Goal: Information Seeking & Learning: Check status

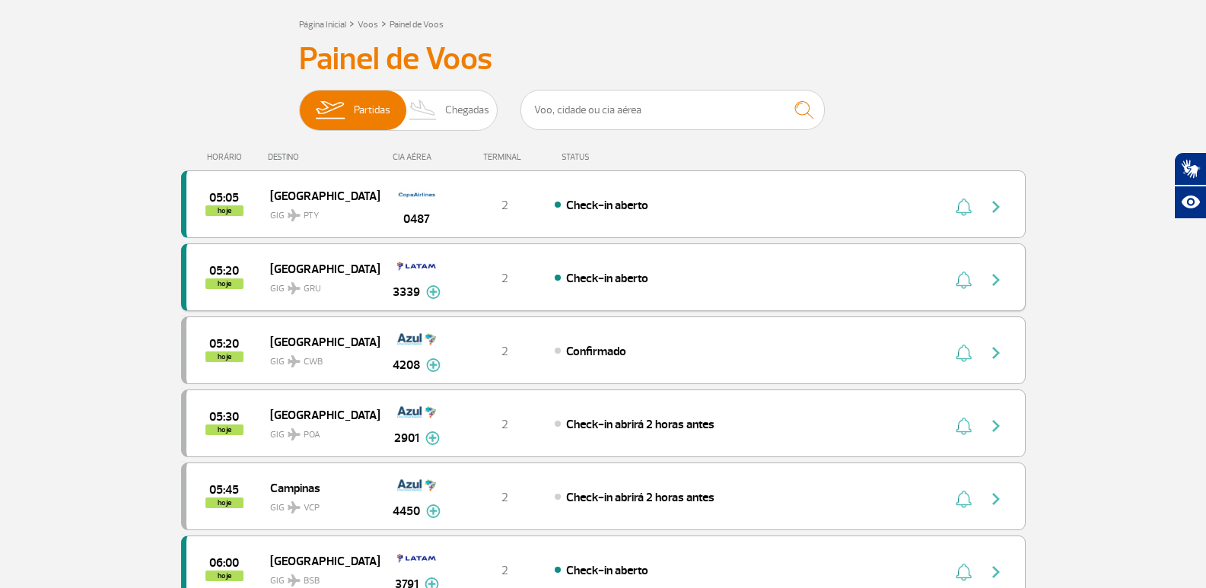
scroll to position [152, 0]
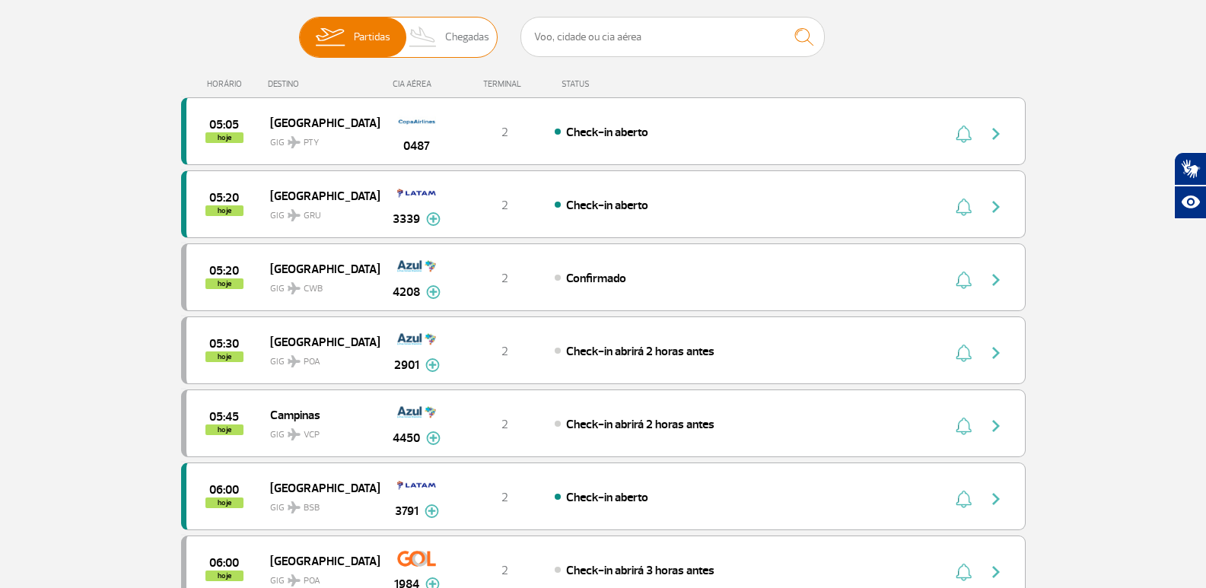
click at [451, 33] on span "Chegadas" at bounding box center [467, 38] width 44 height 40
click at [299, 30] on input "Partidas Chegadas" at bounding box center [299, 30] width 0 height 0
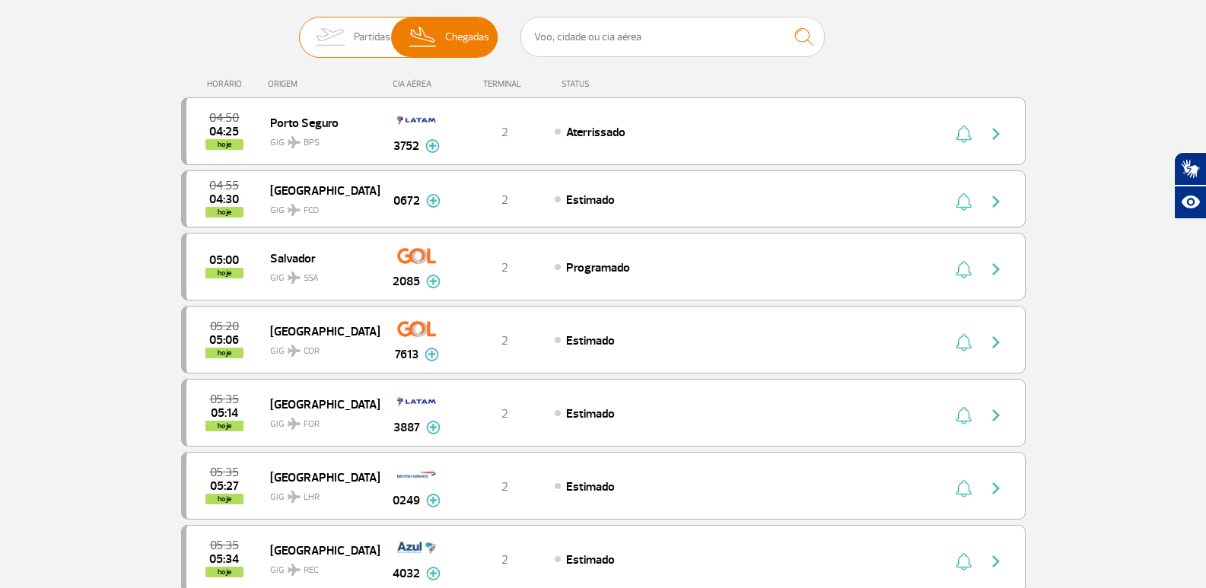
click at [380, 43] on span "Partidas" at bounding box center [372, 38] width 37 height 40
click at [299, 30] on input "Partidas Chegadas" at bounding box center [299, 30] width 0 height 0
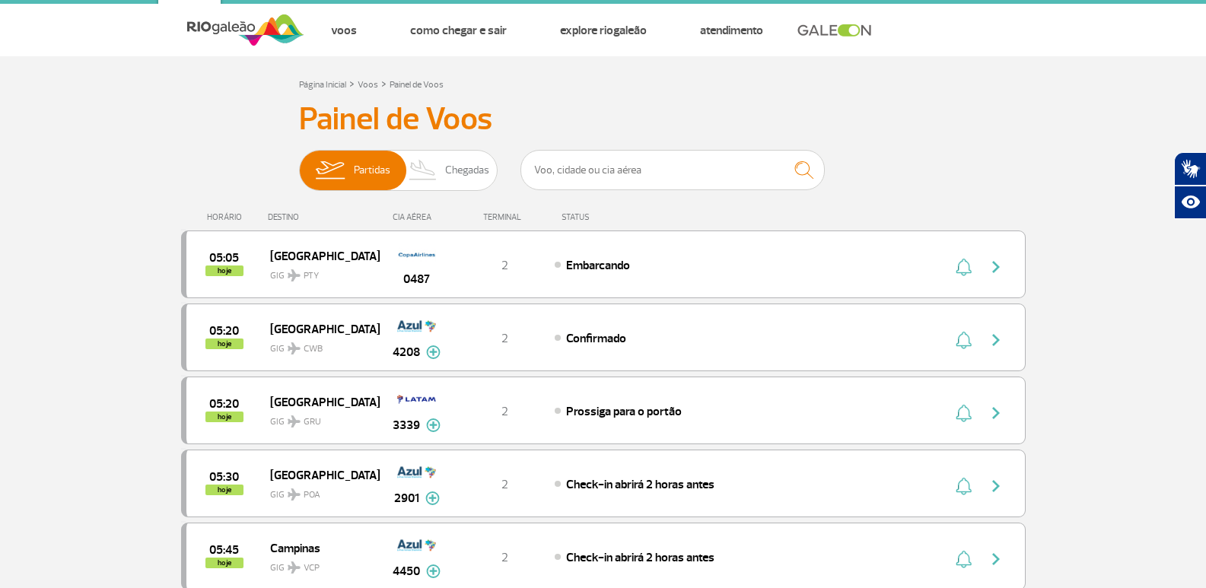
scroll to position [0, 0]
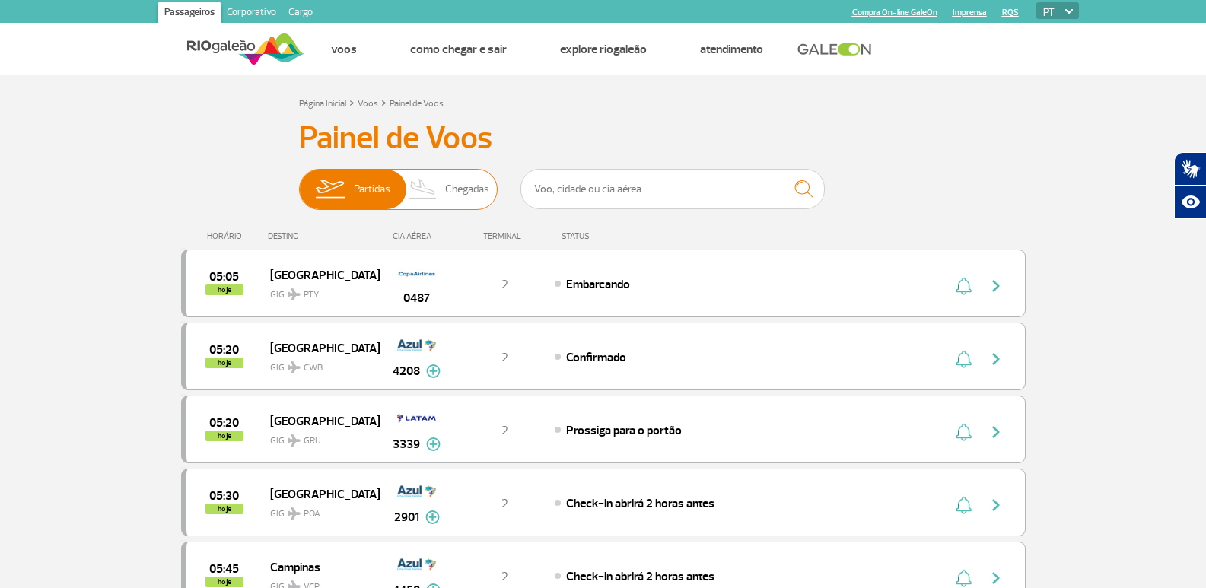
click at [487, 192] on span "Chegadas" at bounding box center [467, 190] width 44 height 40
click at [299, 182] on input "Partidas Chegadas" at bounding box center [299, 182] width 0 height 0
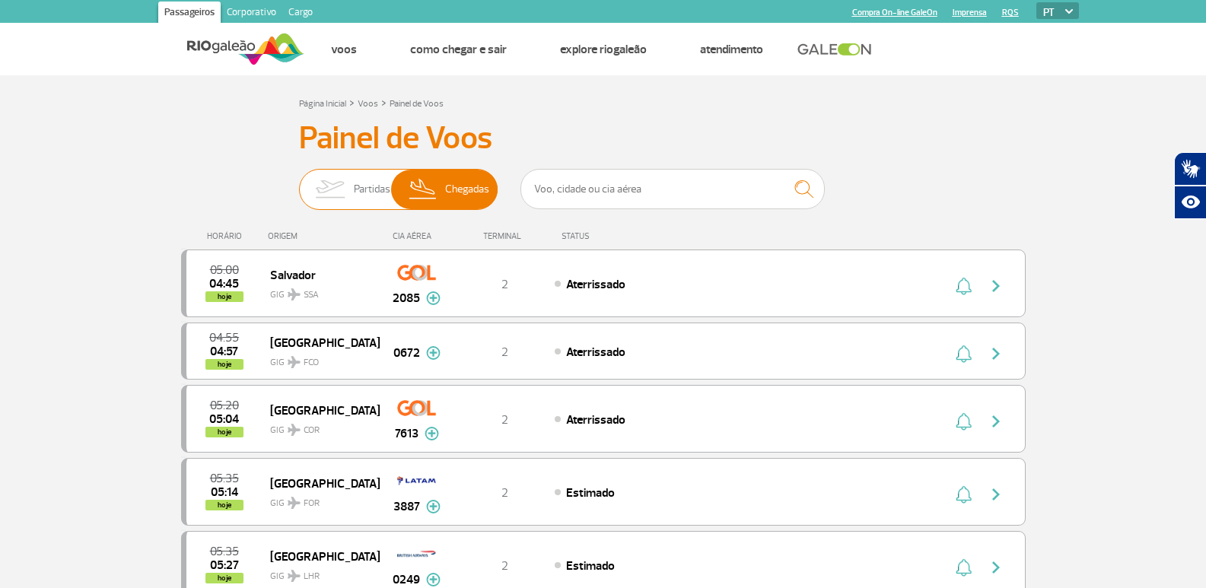
click at [376, 196] on span "Partidas" at bounding box center [372, 190] width 37 height 40
click at [299, 182] on input "Partidas Chegadas" at bounding box center [299, 182] width 0 height 0
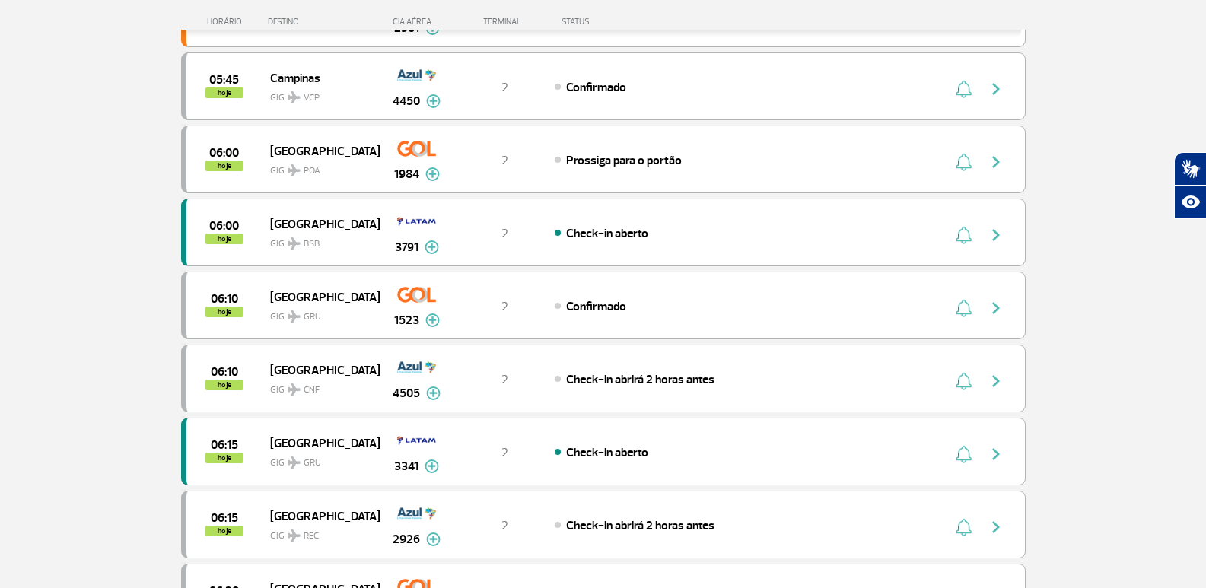
scroll to position [533, 0]
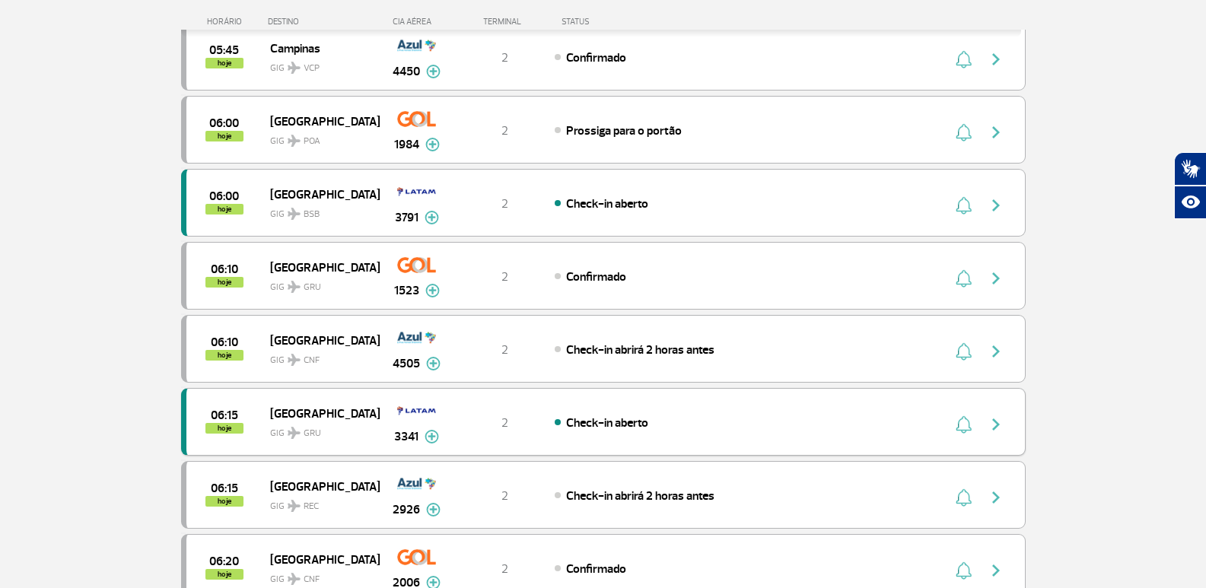
click at [432, 438] on img at bounding box center [432, 437] width 14 height 14
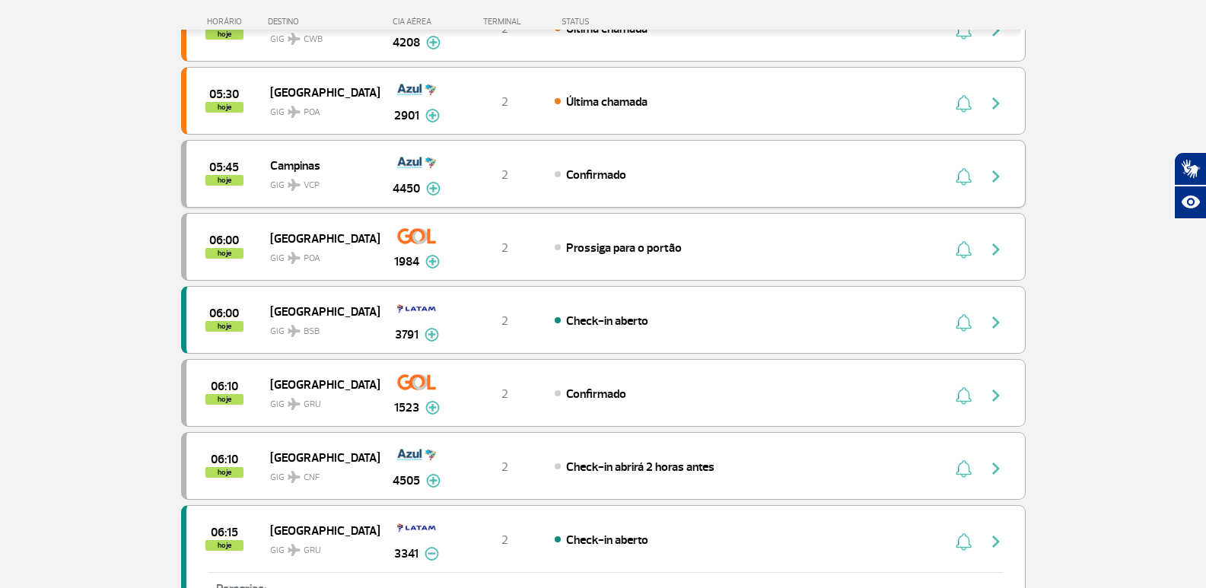
scroll to position [381, 0]
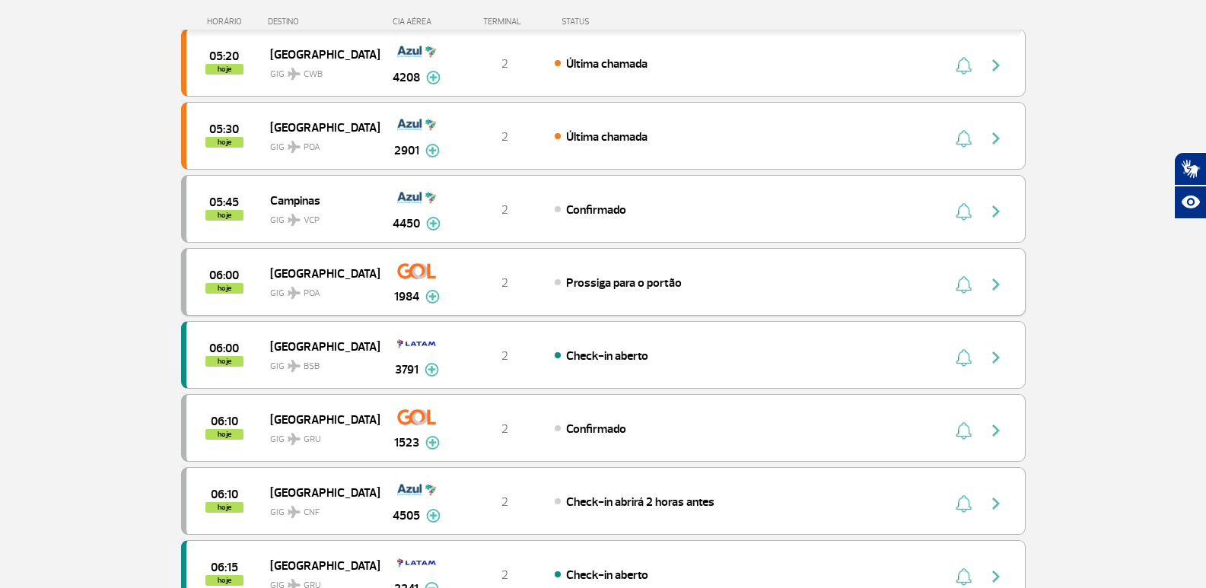
click at [1002, 279] on img "button" at bounding box center [996, 285] width 18 height 18
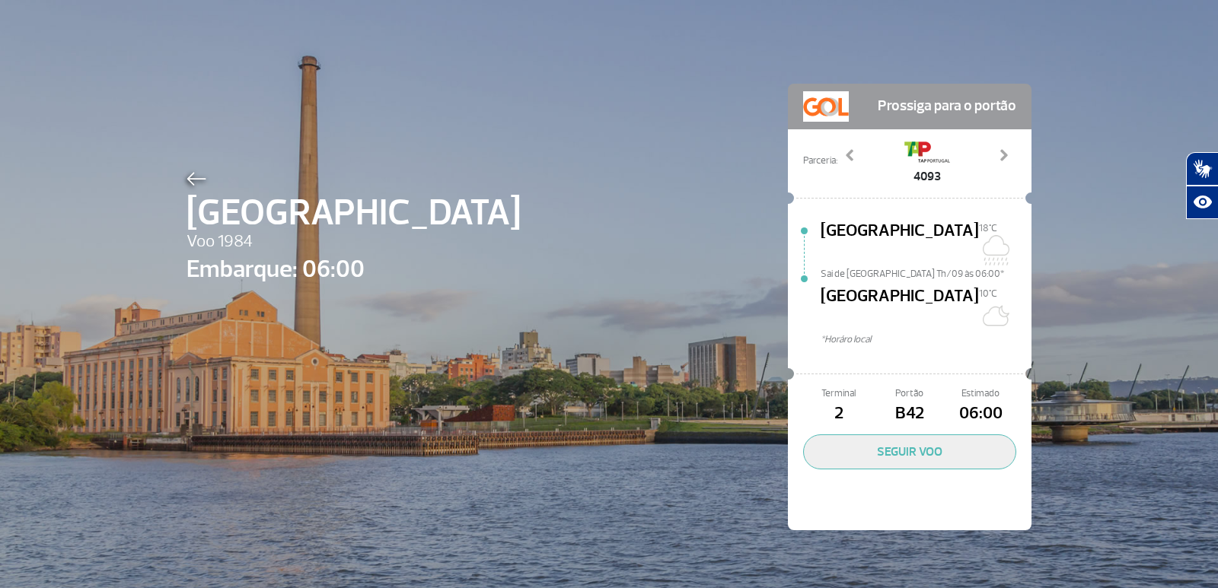
click at [202, 166] on div "Porto Alegre Voo 1984 Embarque: 06:00 Prossiga para o portão Parceria: 3691 369…" at bounding box center [609, 284] width 868 height 569
click at [193, 187] on span "[GEOGRAPHIC_DATA]" at bounding box center [353, 213] width 334 height 55
click at [190, 179] on img at bounding box center [196, 179] width 20 height 14
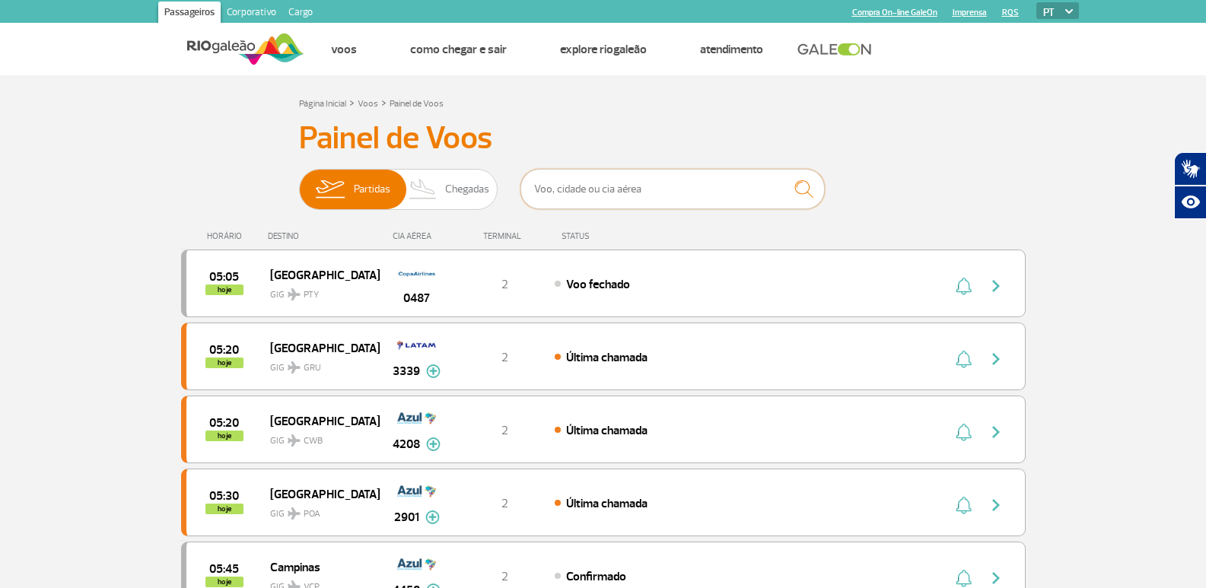
click at [594, 185] on input "text" at bounding box center [673, 189] width 304 height 40
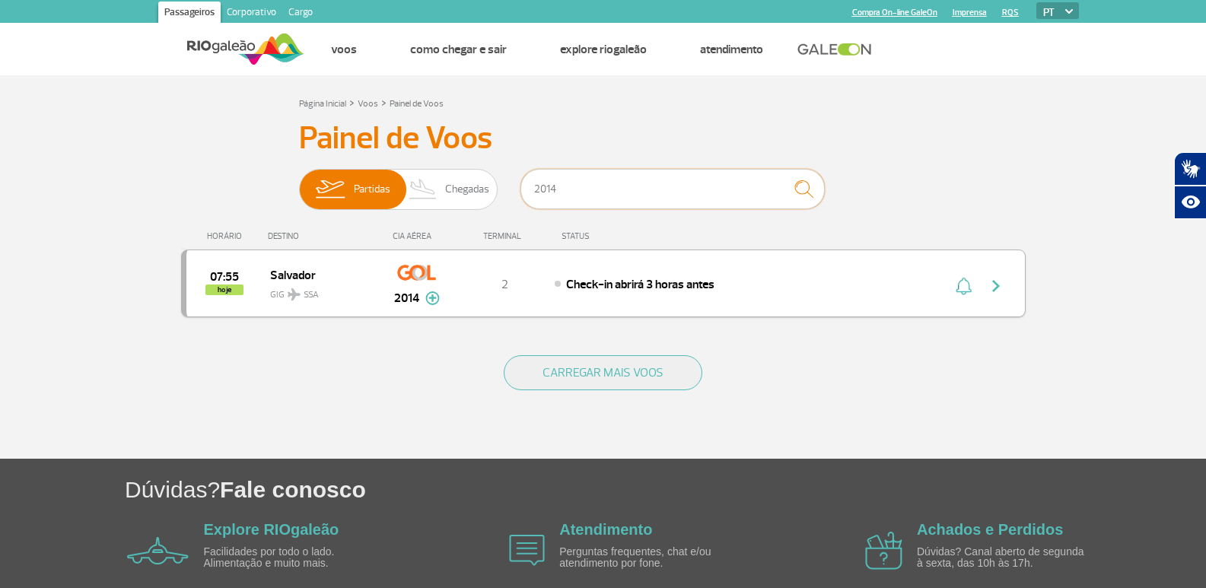
type input "2014"
click at [1014, 284] on button "button" at bounding box center [1000, 284] width 35 height 24
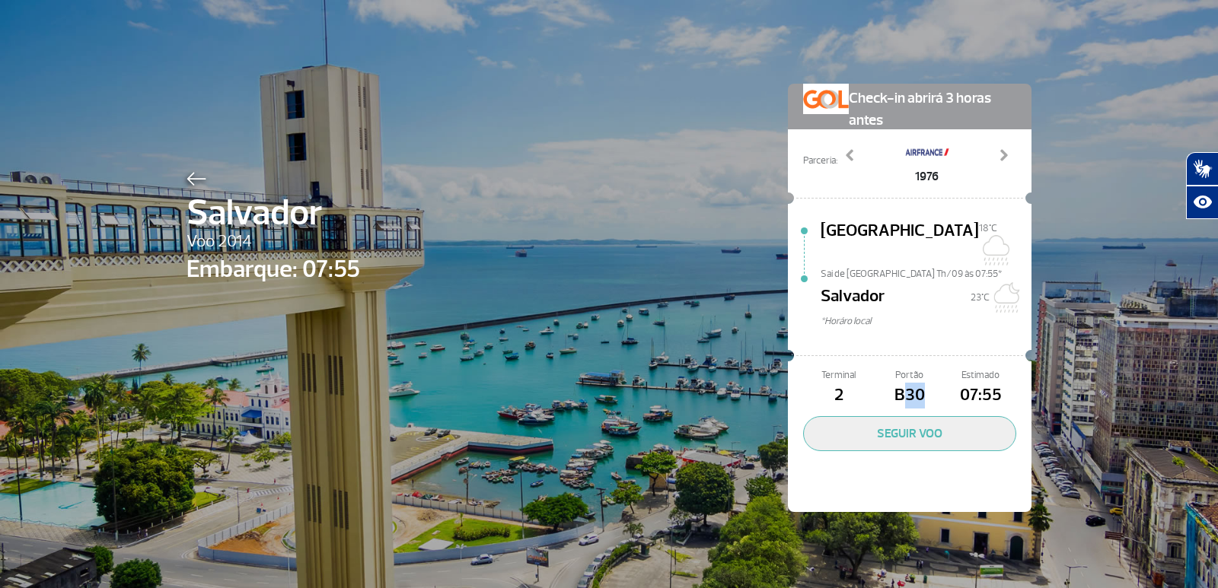
drag, startPoint x: 922, startPoint y: 375, endPoint x: 897, endPoint y: 375, distance: 25.1
click at [897, 383] on span "B30" at bounding box center [909, 396] width 71 height 26
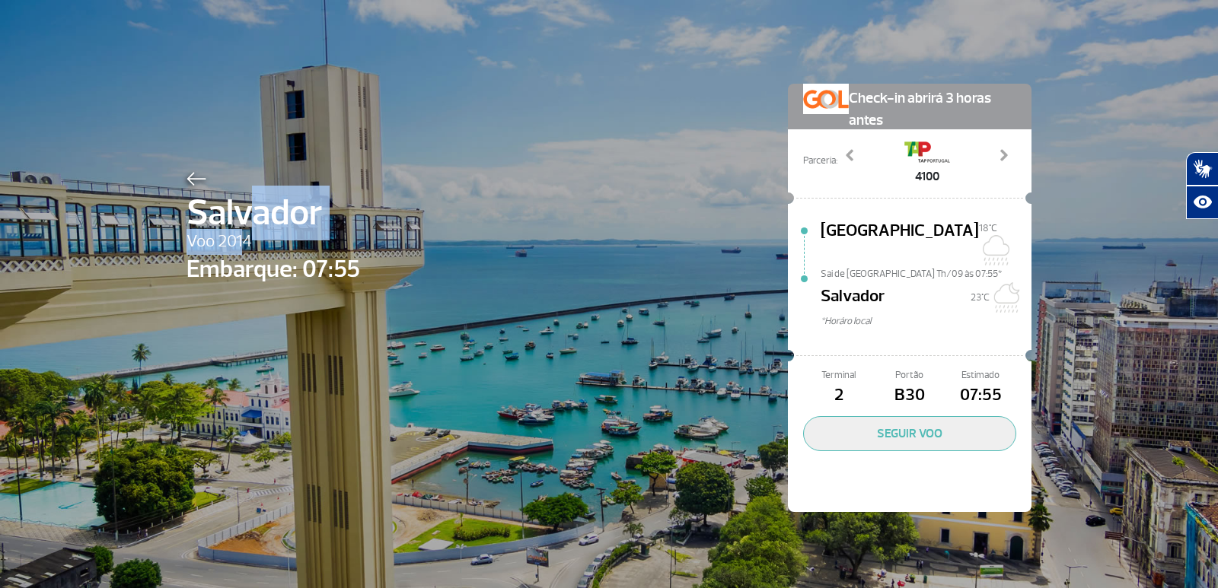
drag, startPoint x: 253, startPoint y: 232, endPoint x: 237, endPoint y: 241, distance: 18.4
click at [237, 241] on div "[PERSON_NAME] 2014 Embarque: 07:55" at bounding box center [273, 320] width 174 height 307
click at [197, 176] on img at bounding box center [196, 179] width 20 height 14
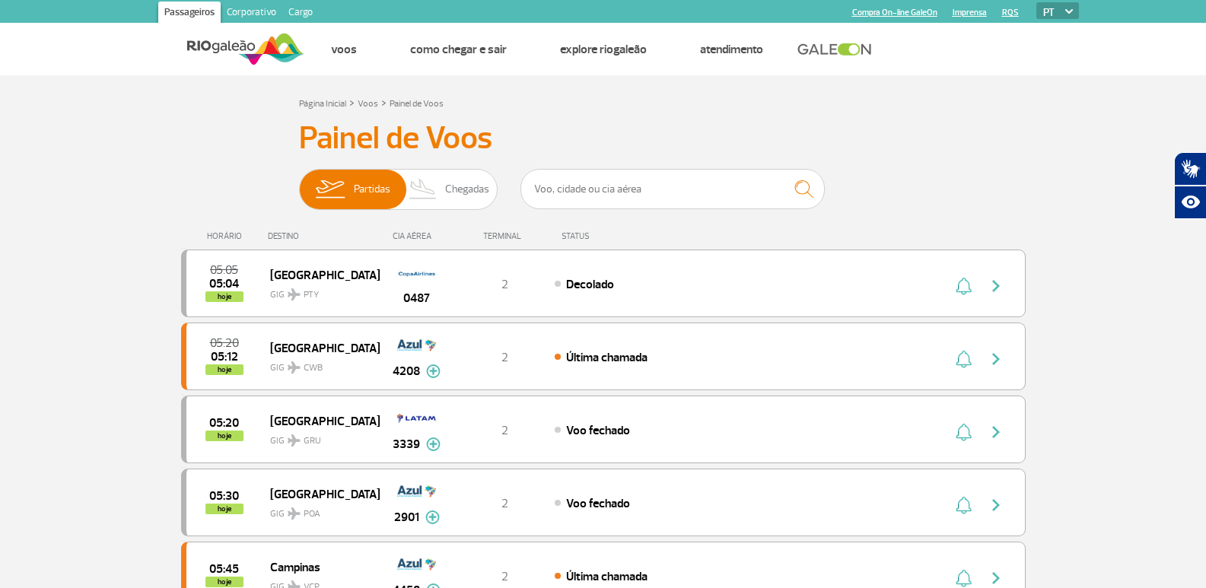
click at [469, 188] on span "Chegadas" at bounding box center [467, 190] width 44 height 40
click at [299, 182] on input "Partidas Chegadas" at bounding box center [299, 182] width 0 height 0
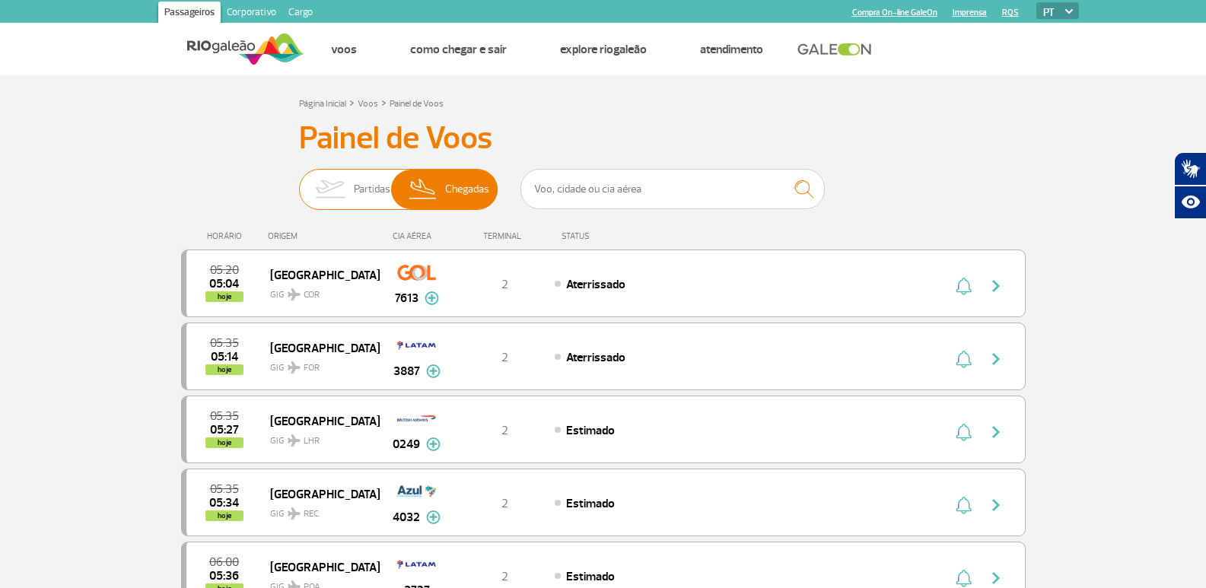
click at [368, 195] on span "Partidas" at bounding box center [372, 190] width 37 height 40
click at [299, 182] on input "Partidas Chegadas" at bounding box center [299, 182] width 0 height 0
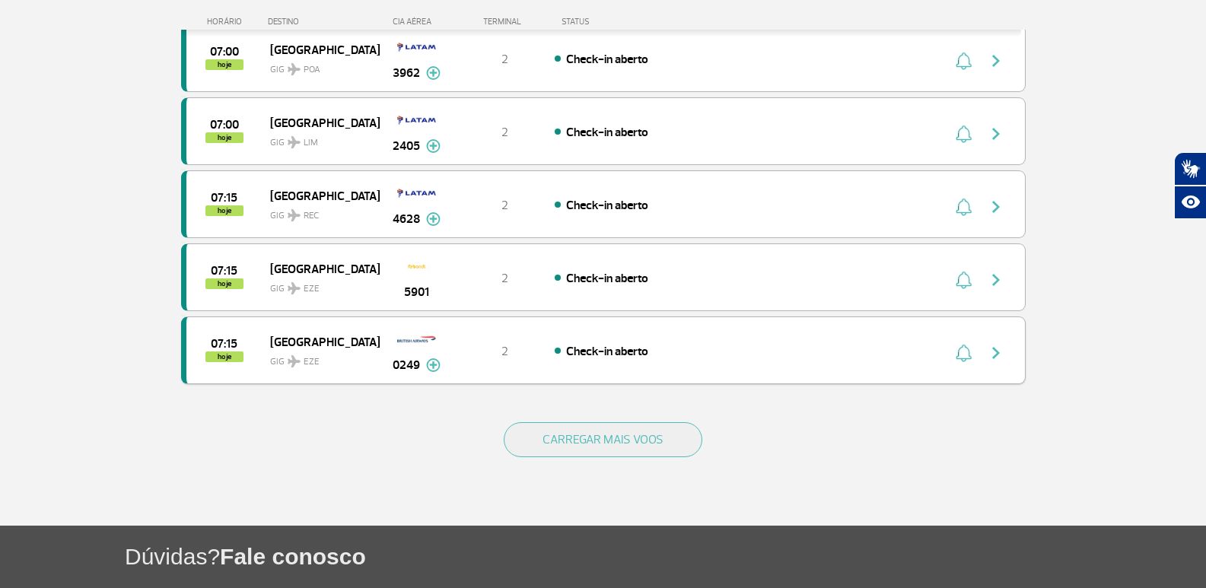
scroll to position [1474, 0]
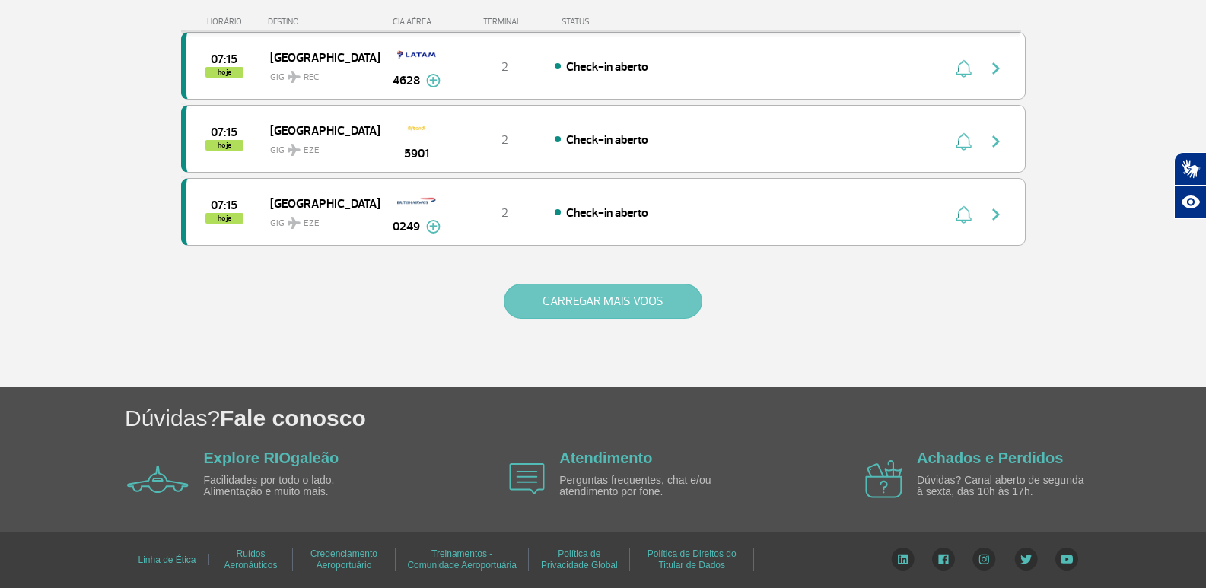
click at [616, 304] on button "CARREGAR MAIS VOOS" at bounding box center [603, 301] width 199 height 35
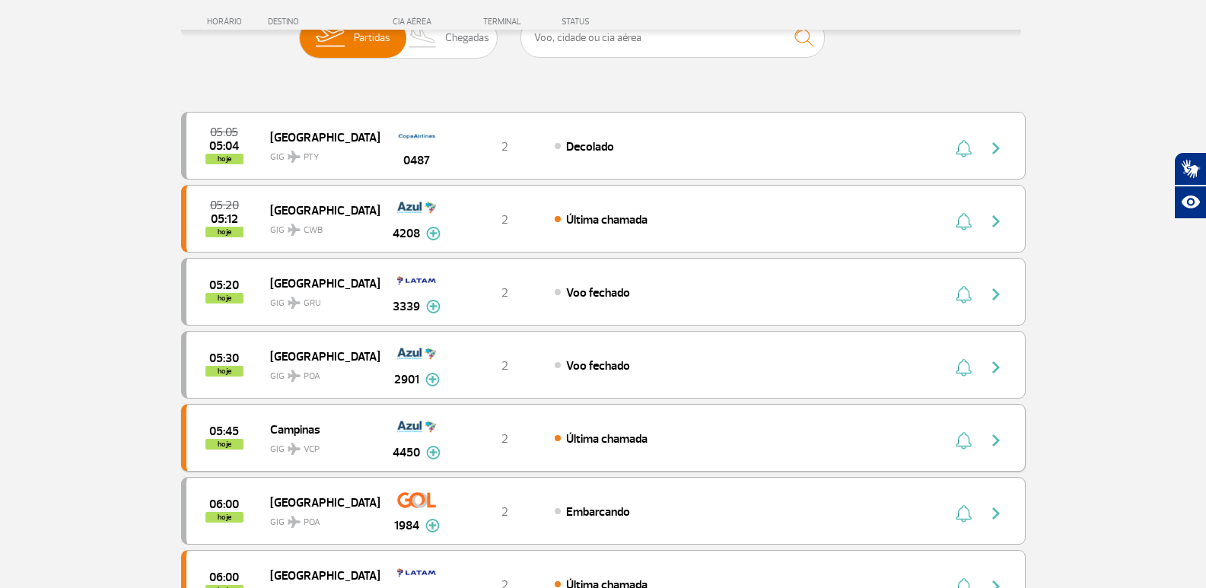
scroll to position [0, 0]
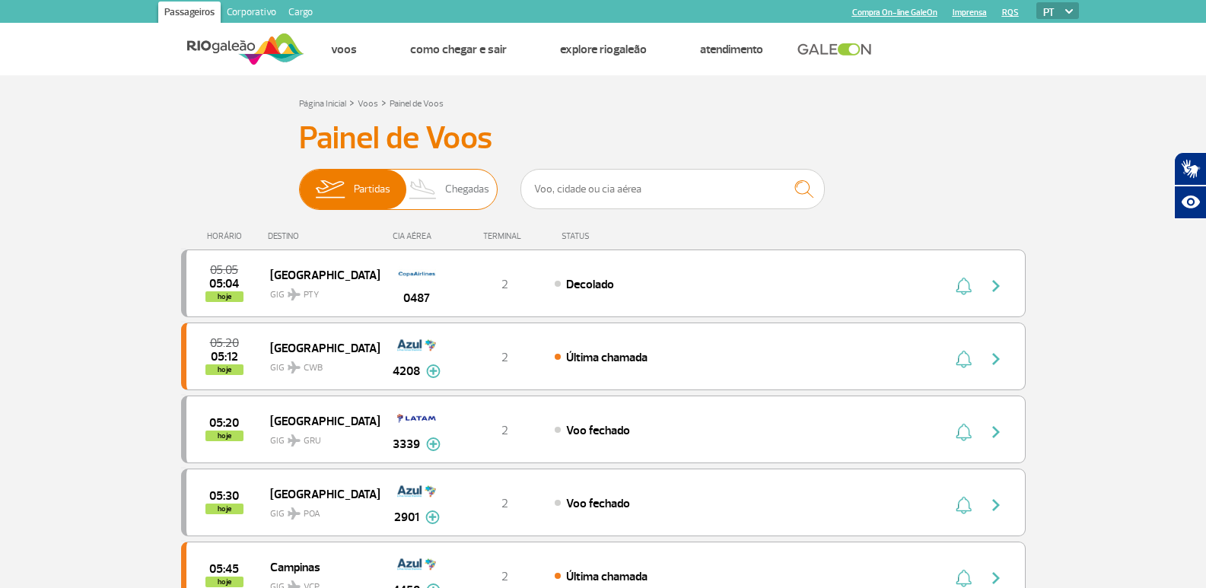
click at [455, 192] on span "Chegadas" at bounding box center [467, 190] width 44 height 40
click at [299, 182] on input "Partidas Chegadas" at bounding box center [299, 182] width 0 height 0
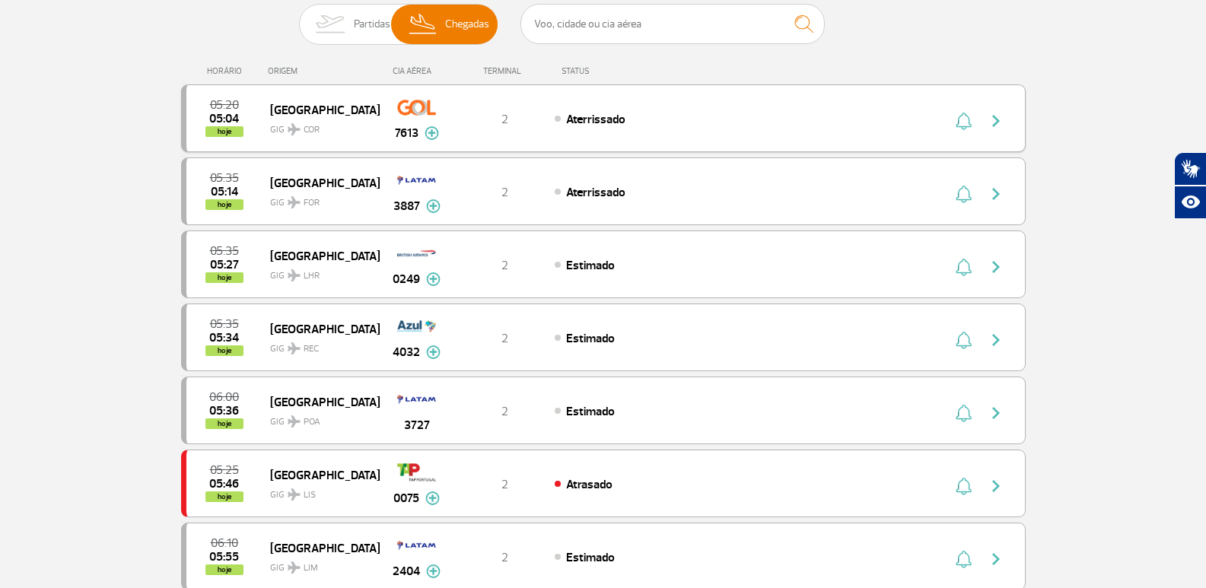
scroll to position [152, 0]
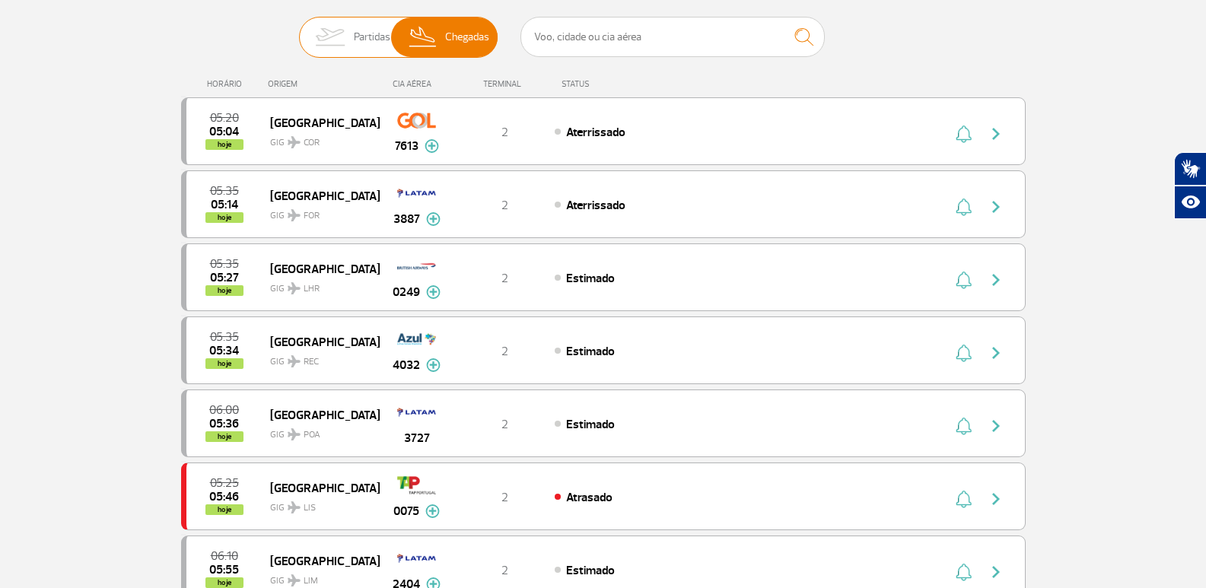
click at [343, 45] on img at bounding box center [330, 38] width 48 height 40
click at [299, 30] on input "Partidas Chegadas" at bounding box center [299, 30] width 0 height 0
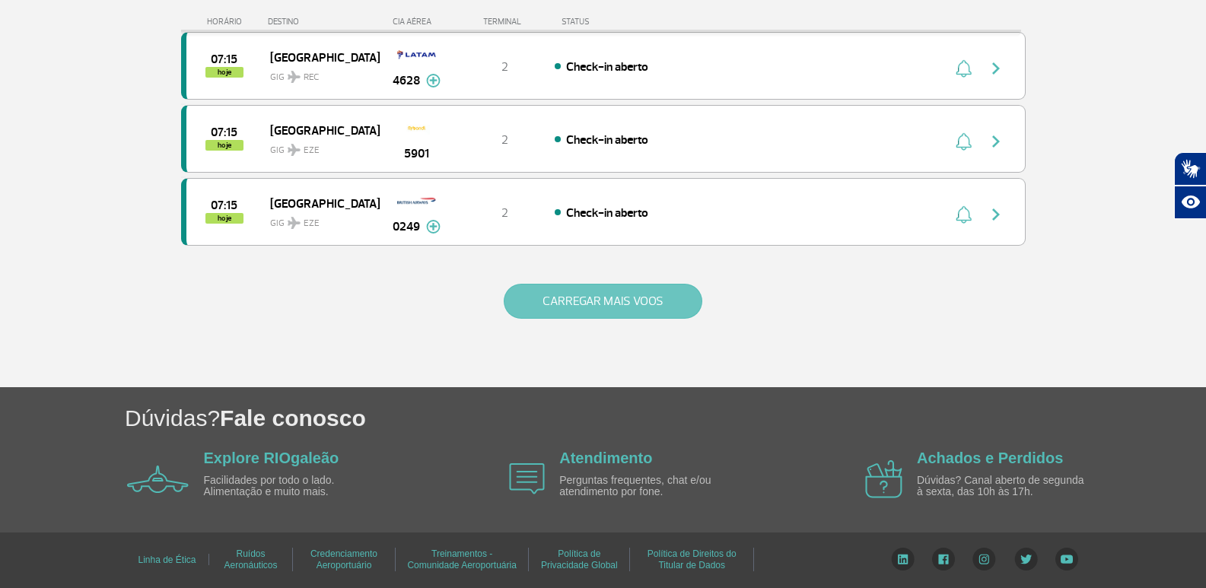
click at [643, 315] on button "CARREGAR MAIS VOOS" at bounding box center [603, 301] width 199 height 35
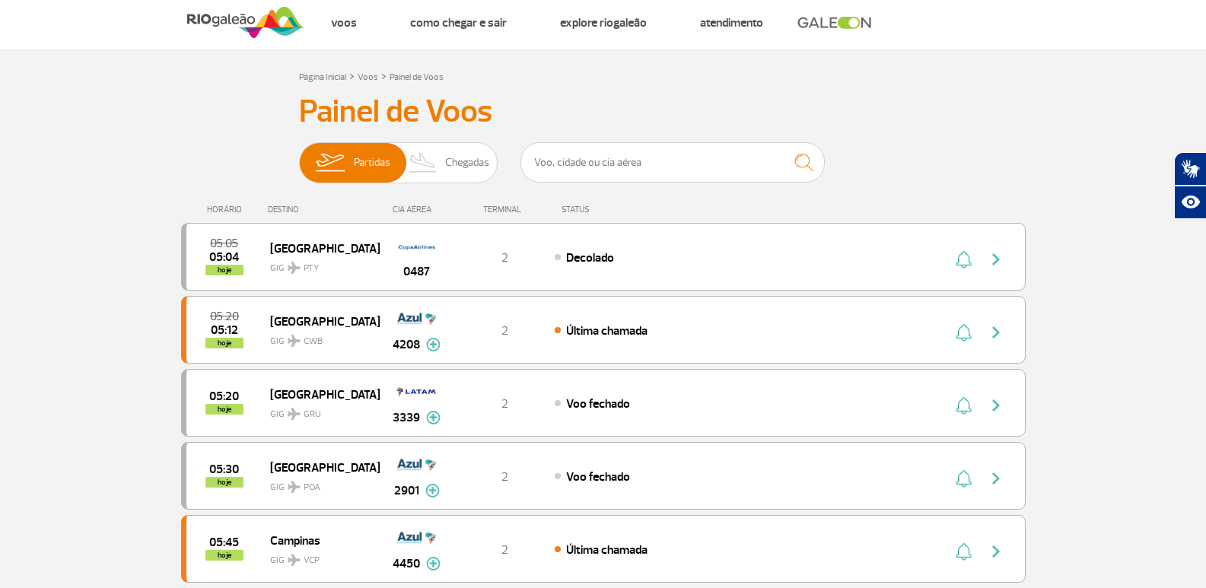
scroll to position [0, 0]
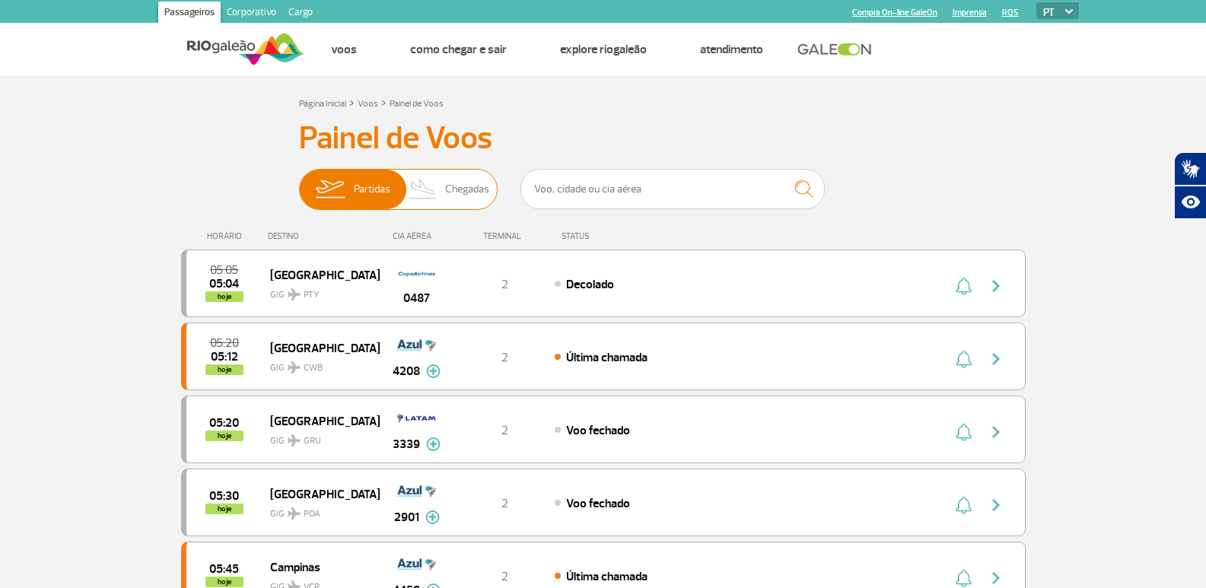
click at [482, 202] on span "Chegadas" at bounding box center [467, 190] width 44 height 40
click at [299, 182] on input "Partidas Chegadas" at bounding box center [299, 182] width 0 height 0
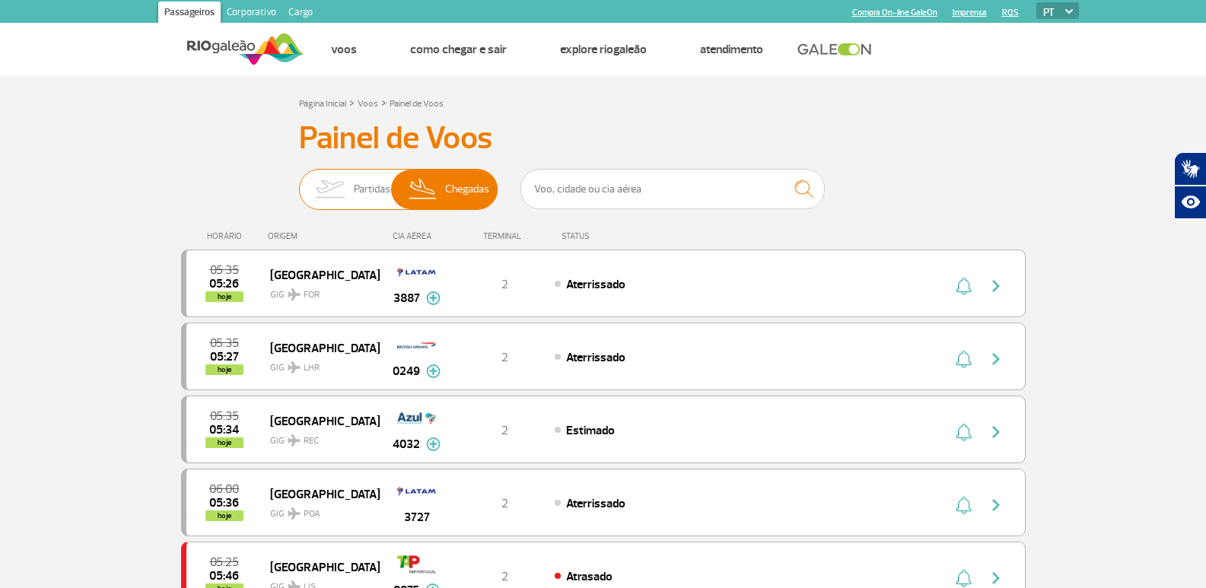
click at [363, 186] on span "Partidas" at bounding box center [372, 190] width 37 height 40
click at [299, 182] on input "Partidas Chegadas" at bounding box center [299, 182] width 0 height 0
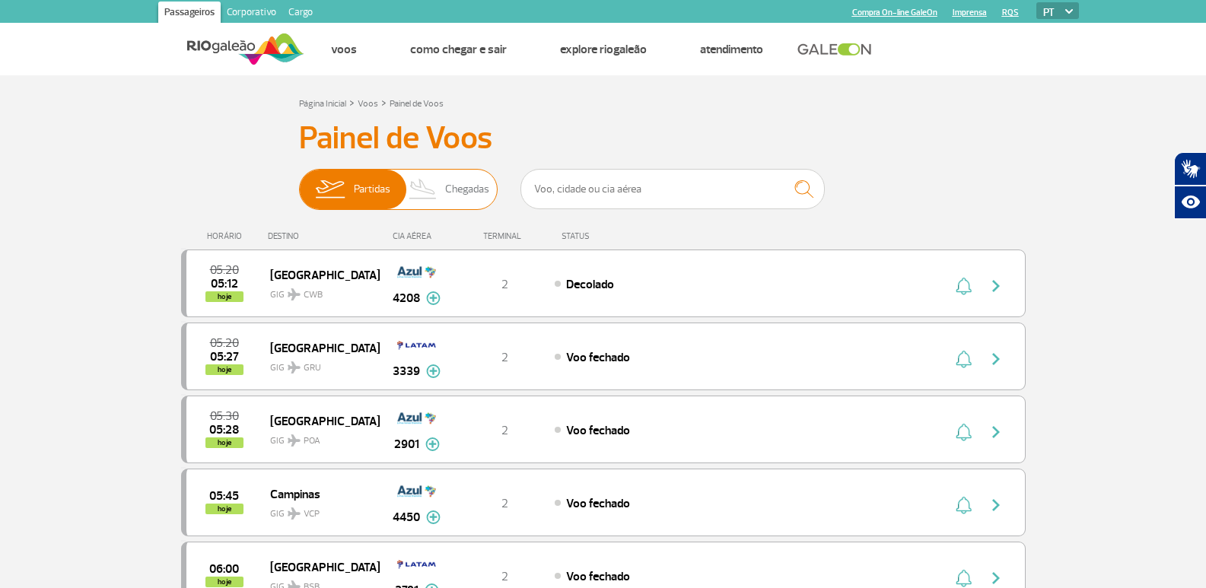
click at [465, 198] on span "Chegadas" at bounding box center [467, 190] width 44 height 40
click at [299, 182] on input "Partidas Chegadas" at bounding box center [299, 182] width 0 height 0
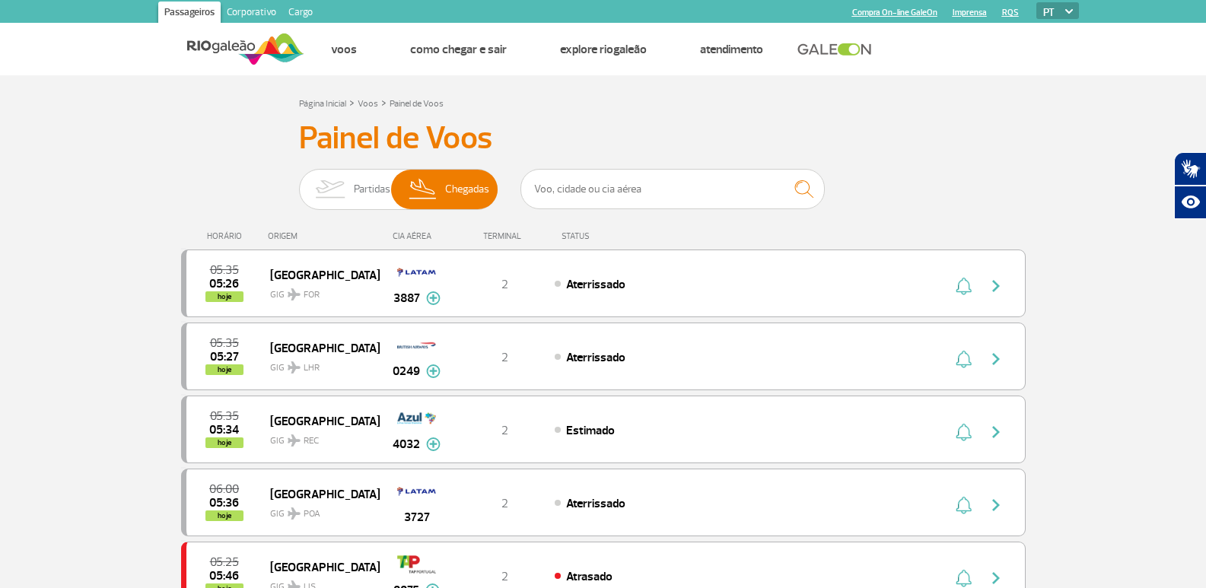
click at [380, 186] on span "Partidas" at bounding box center [372, 190] width 37 height 40
click at [299, 182] on input "Partidas Chegadas" at bounding box center [299, 182] width 0 height 0
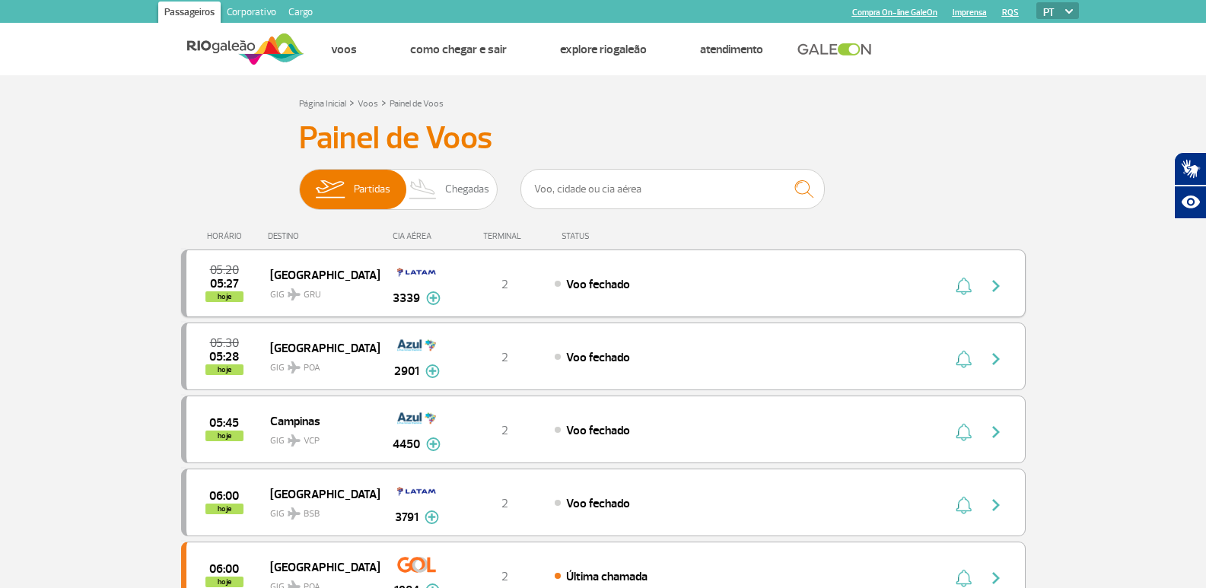
click at [299, 182] on input "Partidas Chegadas" at bounding box center [299, 182] width 0 height 0
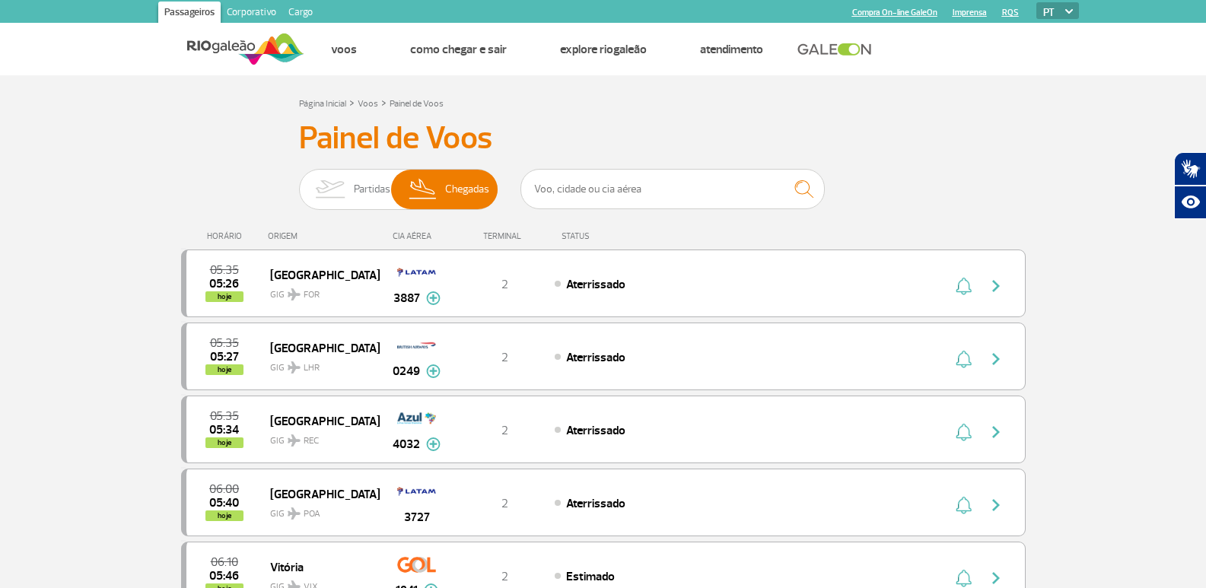
click at [299, 182] on input "Partidas Chegadas" at bounding box center [299, 182] width 0 height 0
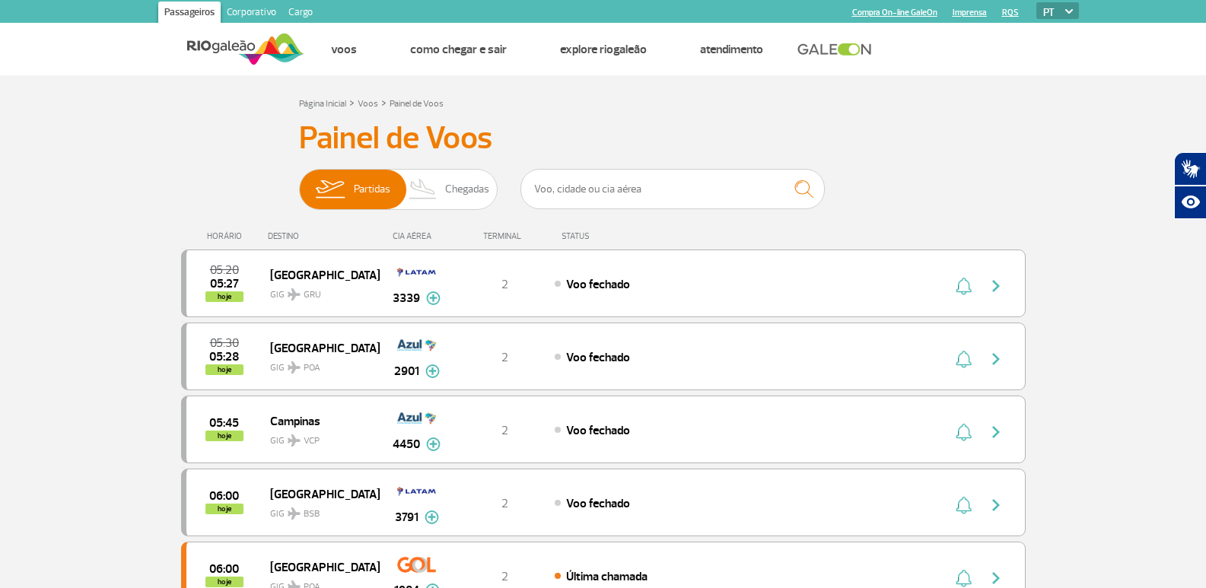
click at [299, 182] on input "Partidas Chegadas" at bounding box center [299, 182] width 0 height 0
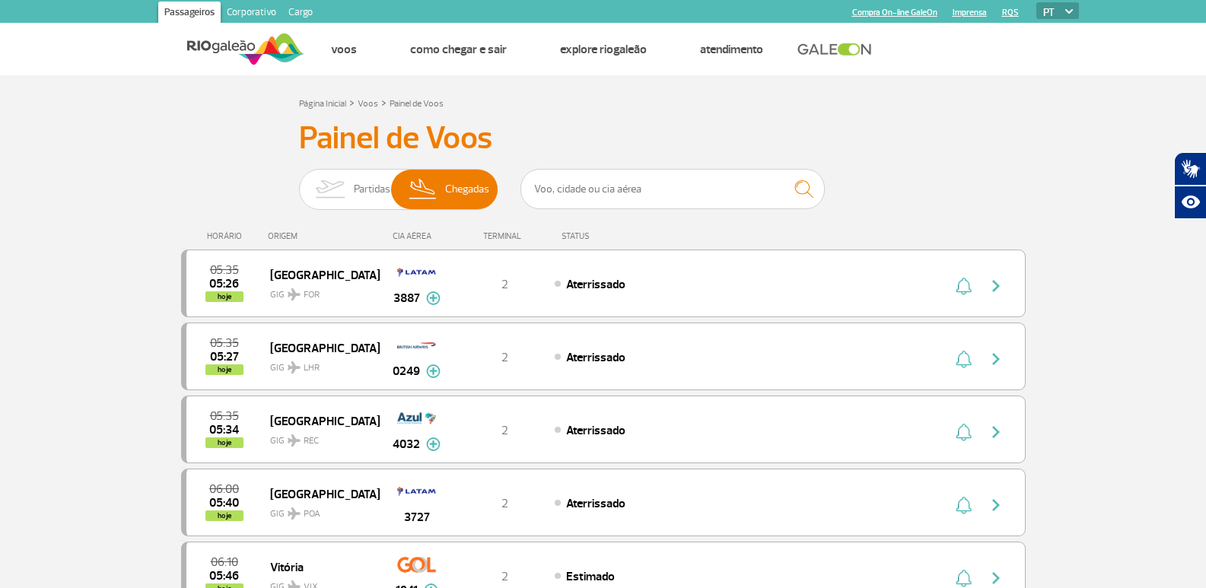
click at [299, 182] on input "Partidas Chegadas" at bounding box center [299, 182] width 0 height 0
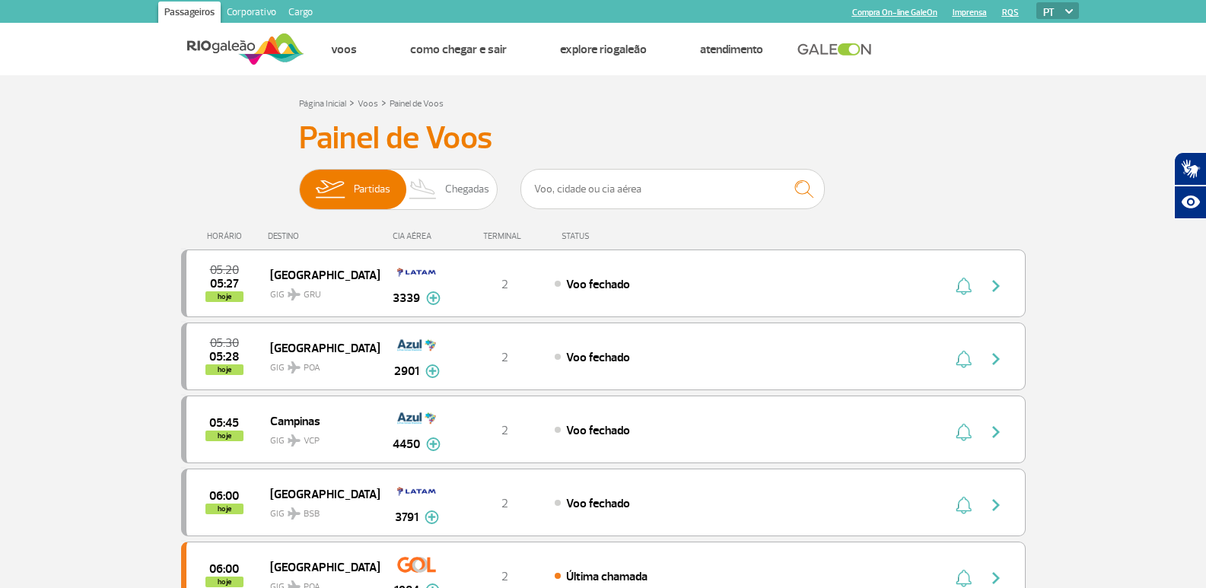
click at [299, 182] on input "Partidas Chegadas" at bounding box center [299, 182] width 0 height 0
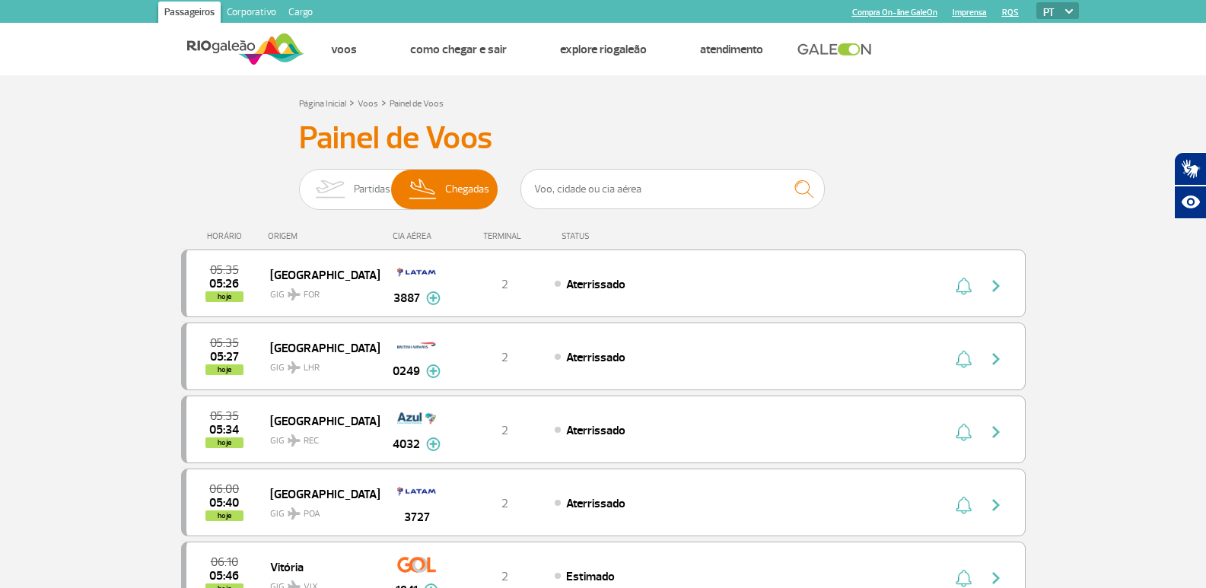
click at [299, 182] on input "Partidas Chegadas" at bounding box center [299, 182] width 0 height 0
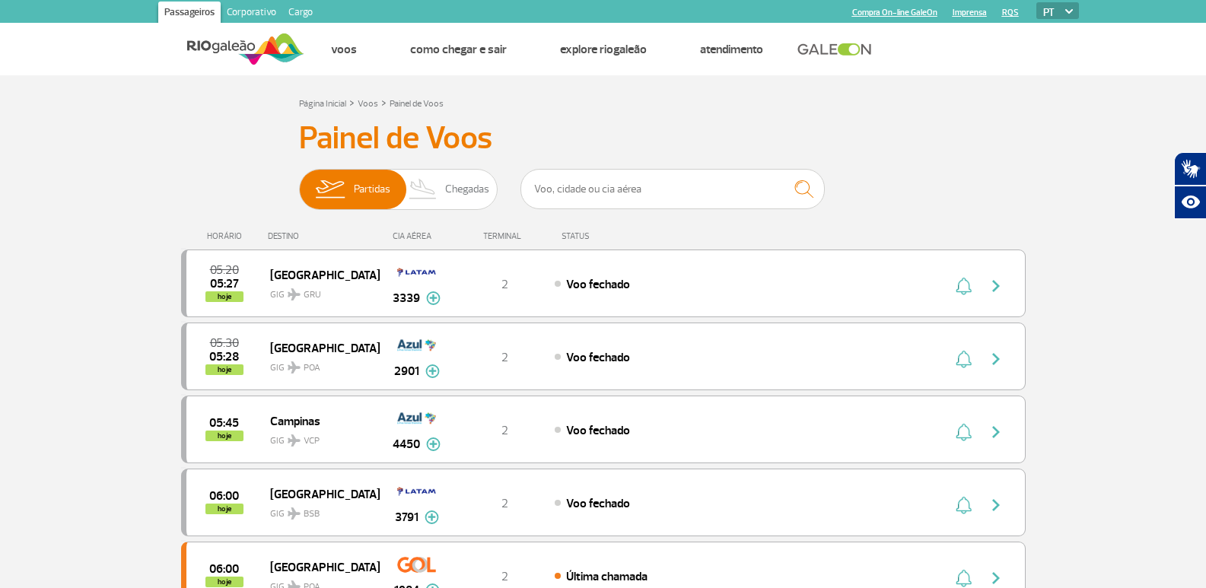
click at [299, 182] on input "Partidas Chegadas" at bounding box center [299, 182] width 0 height 0
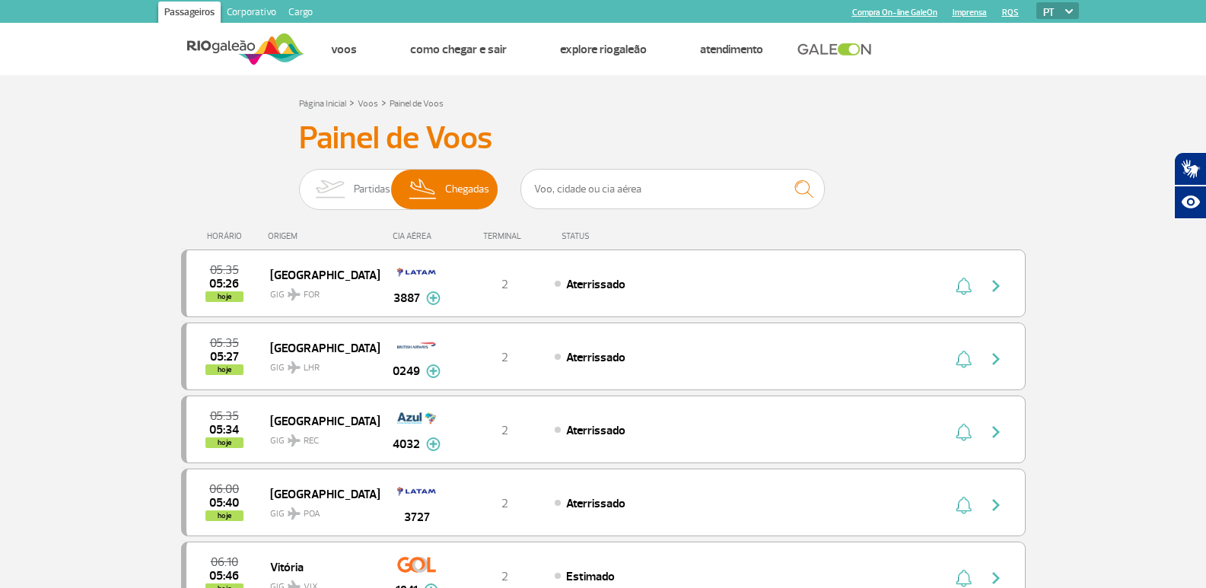
click at [299, 182] on input "Partidas Chegadas" at bounding box center [299, 182] width 0 height 0
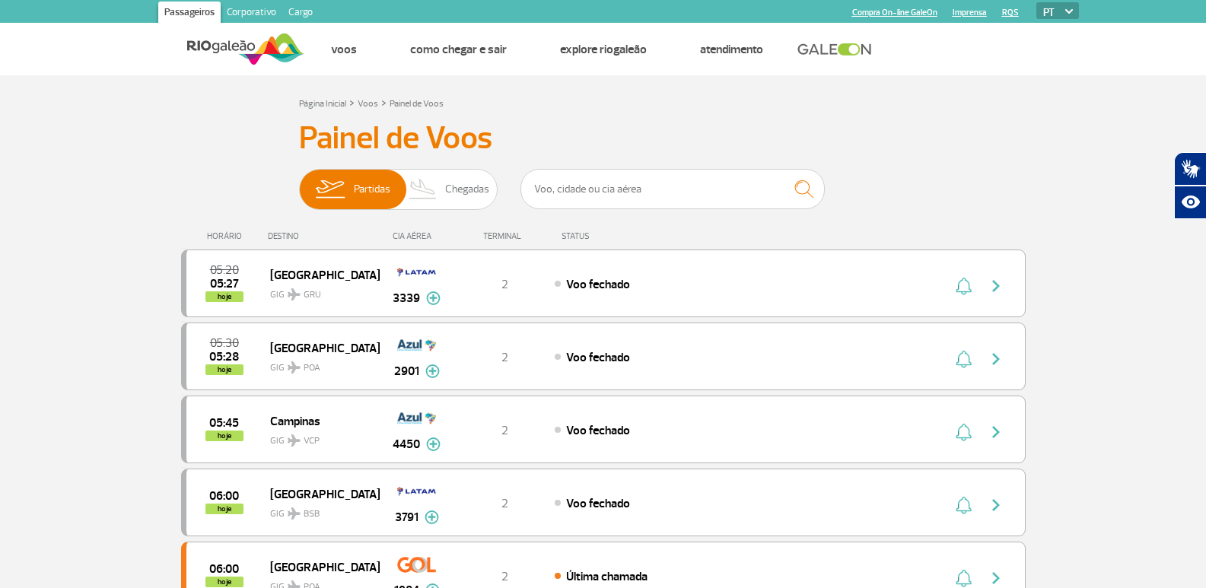
click at [299, 182] on input "Partidas Chegadas" at bounding box center [299, 182] width 0 height 0
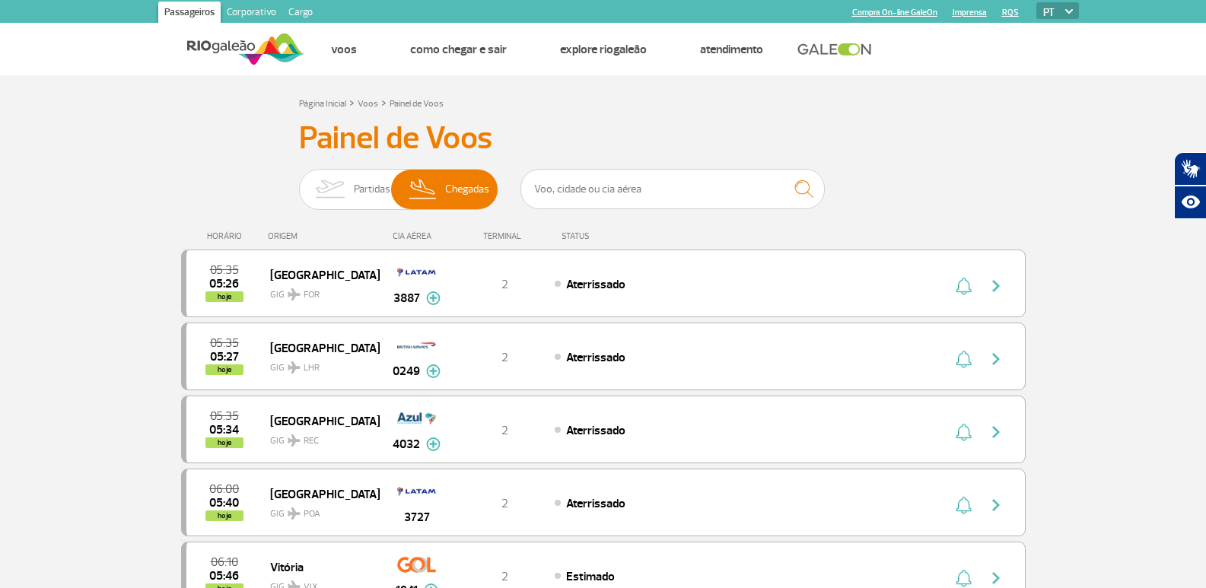
click at [299, 182] on input "Partidas Chegadas" at bounding box center [299, 182] width 0 height 0
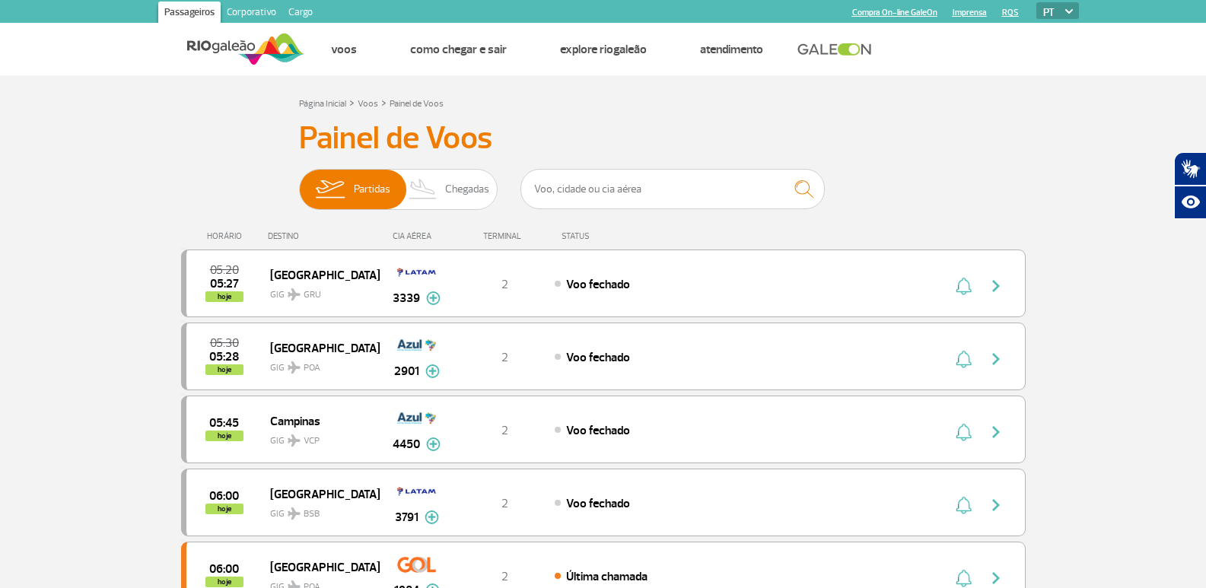
click at [299, 182] on input "Partidas Chegadas" at bounding box center [299, 182] width 0 height 0
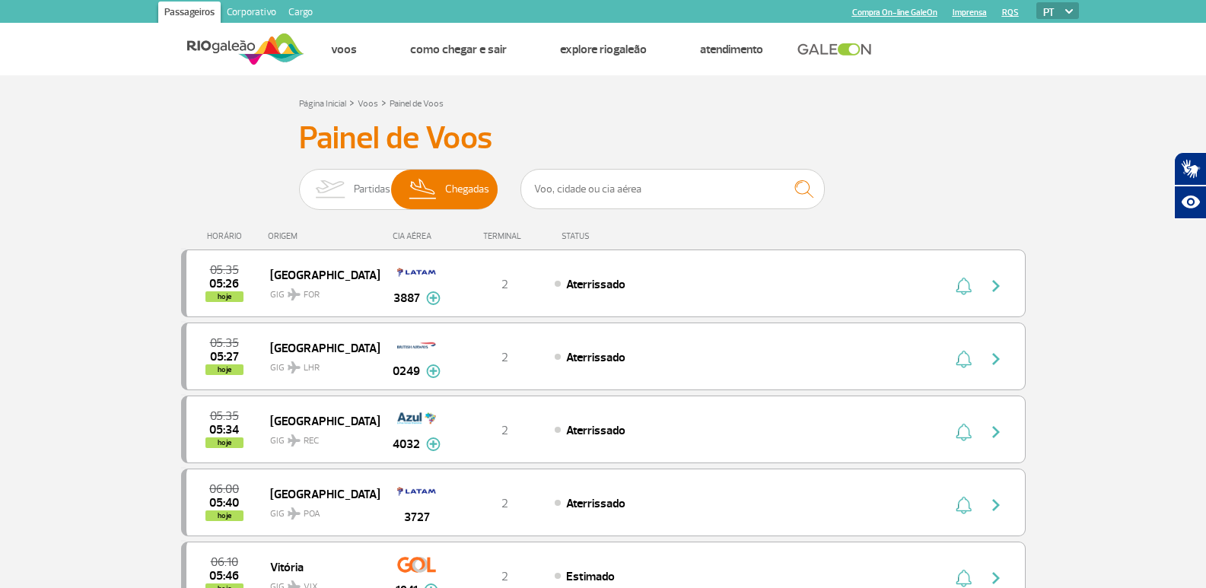
click at [299, 182] on input "Partidas Chegadas" at bounding box center [299, 182] width 0 height 0
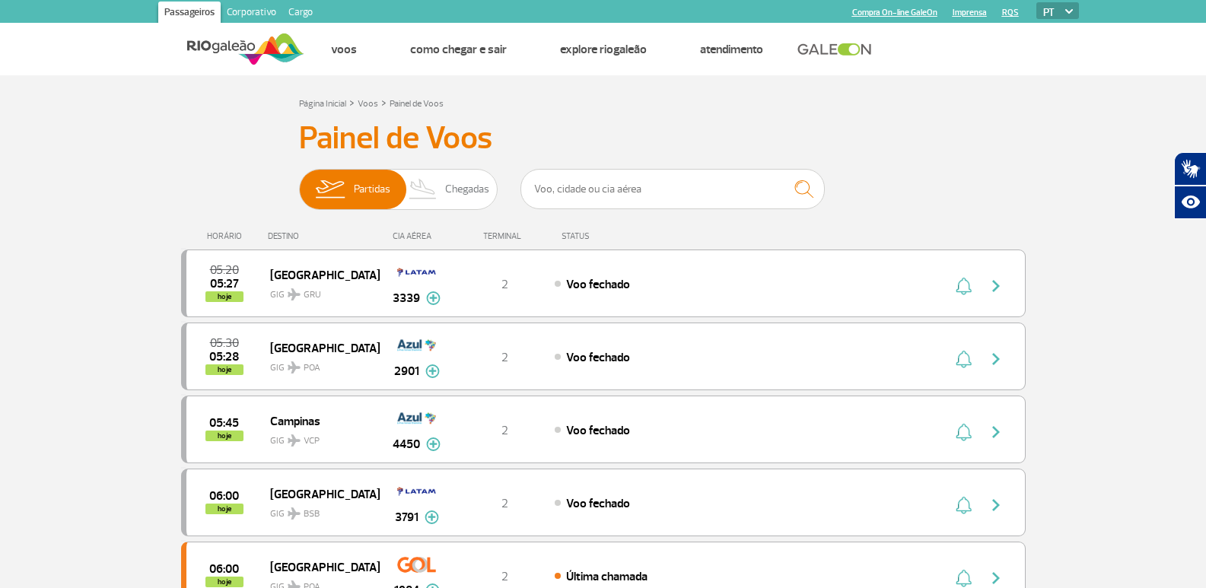
click at [299, 182] on input "Partidas Chegadas" at bounding box center [299, 182] width 0 height 0
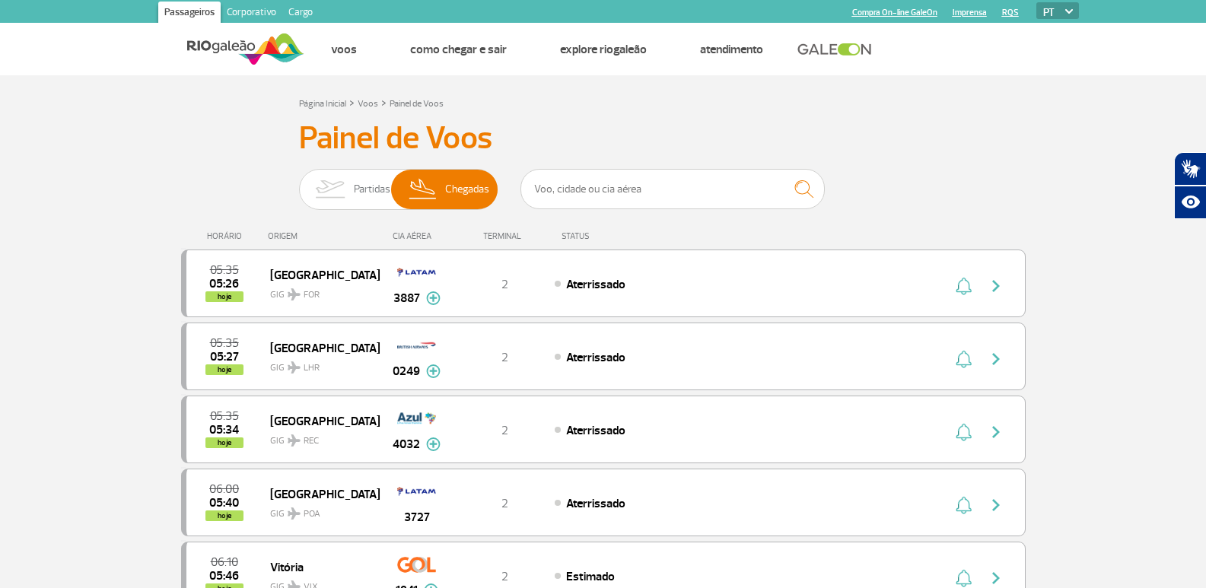
click at [299, 182] on input "Partidas Chegadas" at bounding box center [299, 182] width 0 height 0
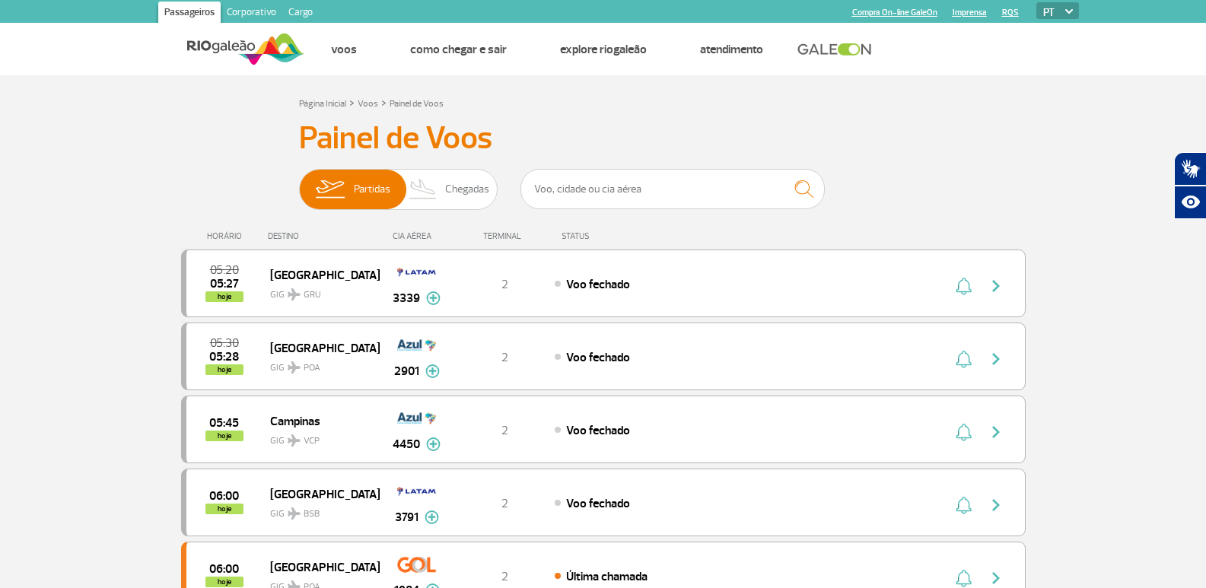
click at [299, 182] on input "Partidas Chegadas" at bounding box center [299, 182] width 0 height 0
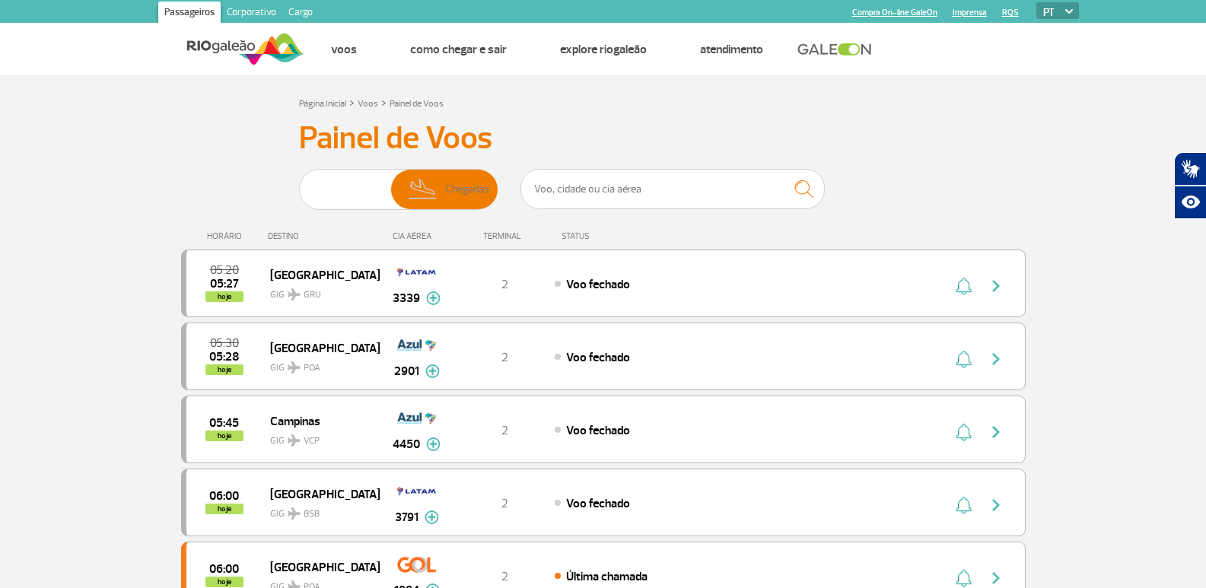
click at [299, 182] on input "Partidas Chegadas" at bounding box center [299, 182] width 0 height 0
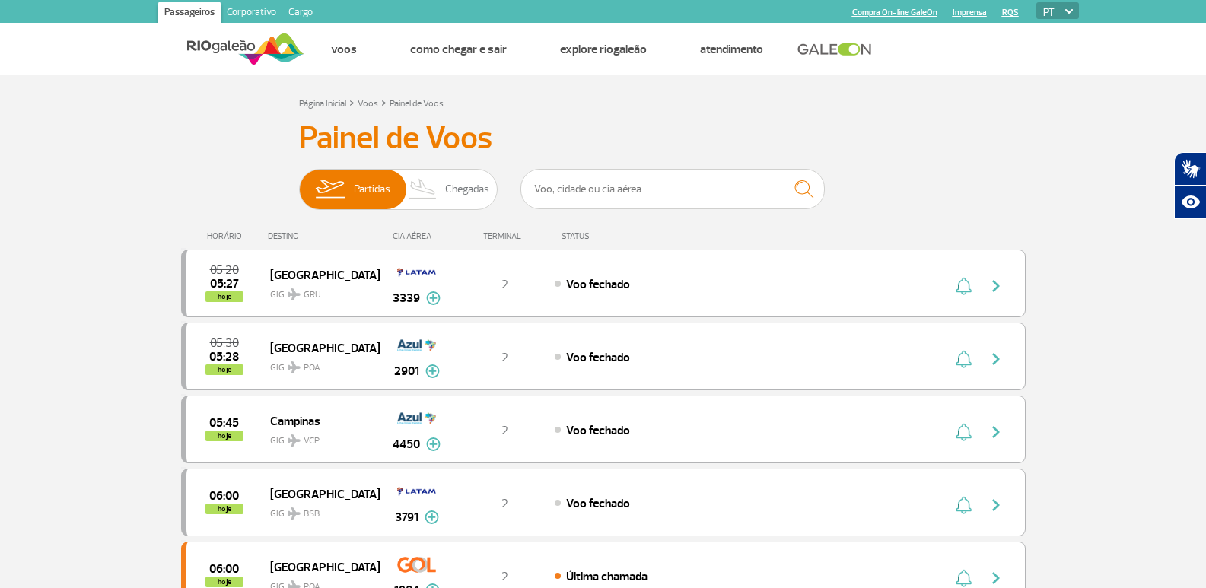
click at [299, 182] on input "Partidas Chegadas" at bounding box center [299, 182] width 0 height 0
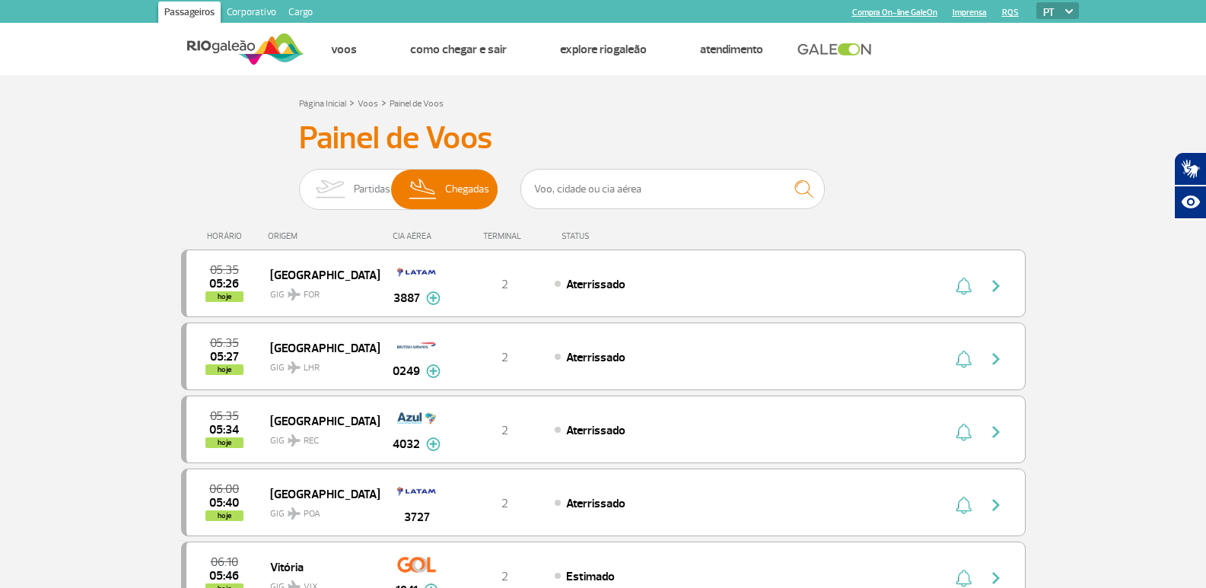
click at [299, 182] on input "Partidas Chegadas" at bounding box center [299, 182] width 0 height 0
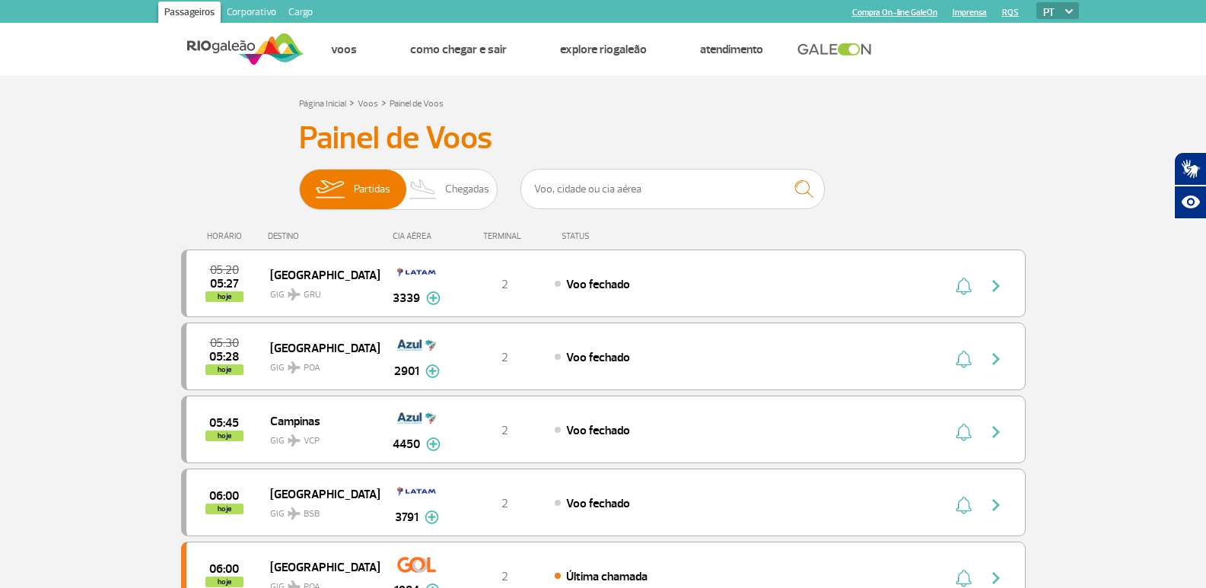
click at [299, 182] on input "Partidas Chegadas" at bounding box center [299, 182] width 0 height 0
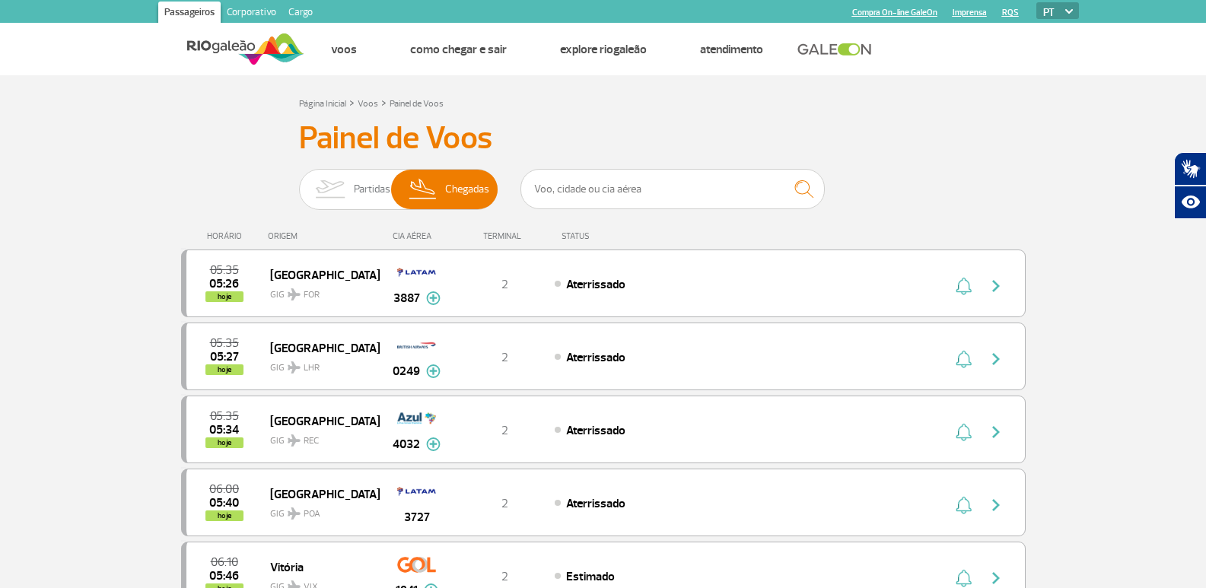
click at [299, 182] on input "Partidas Chegadas" at bounding box center [299, 182] width 0 height 0
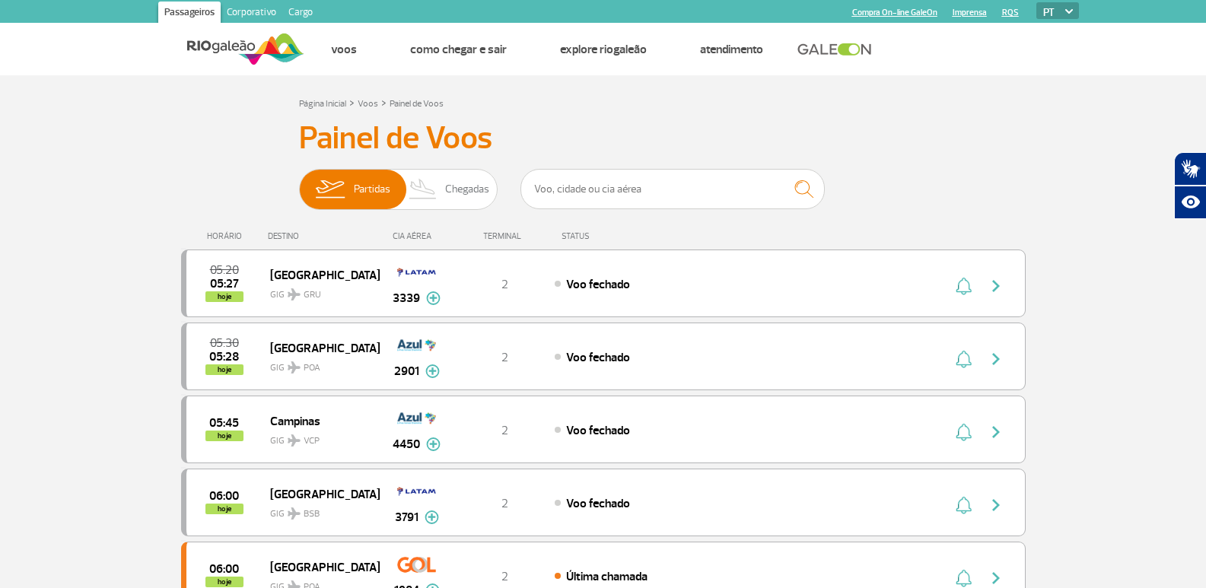
click at [299, 182] on input "Partidas Chegadas" at bounding box center [299, 182] width 0 height 0
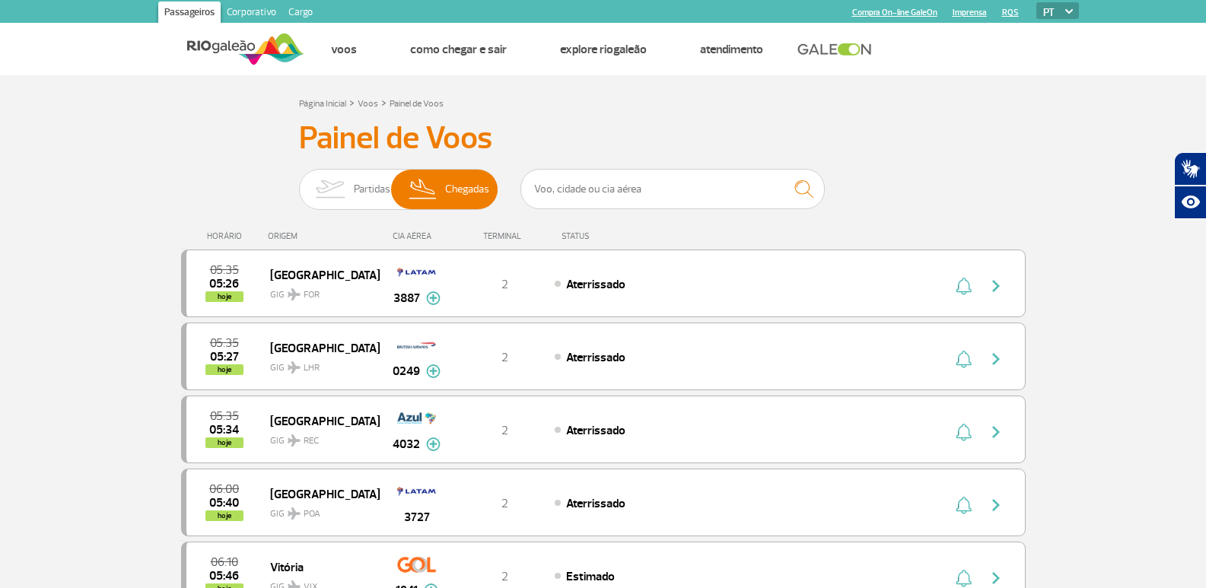
click at [299, 182] on input "Partidas Chegadas" at bounding box center [299, 182] width 0 height 0
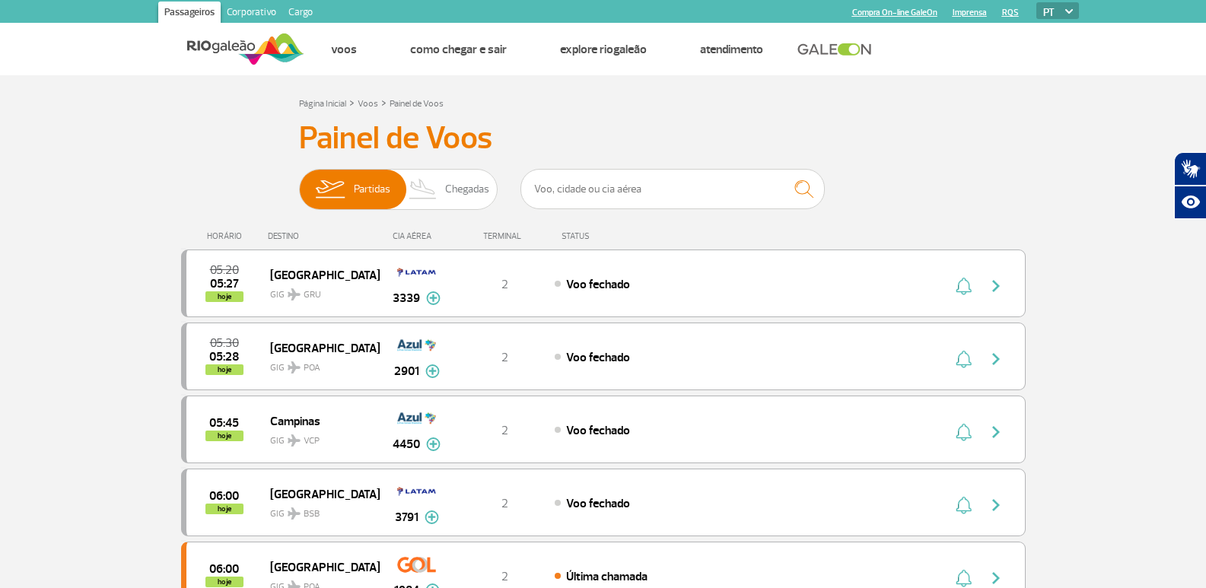
click at [299, 182] on input "Partidas Chegadas" at bounding box center [299, 182] width 0 height 0
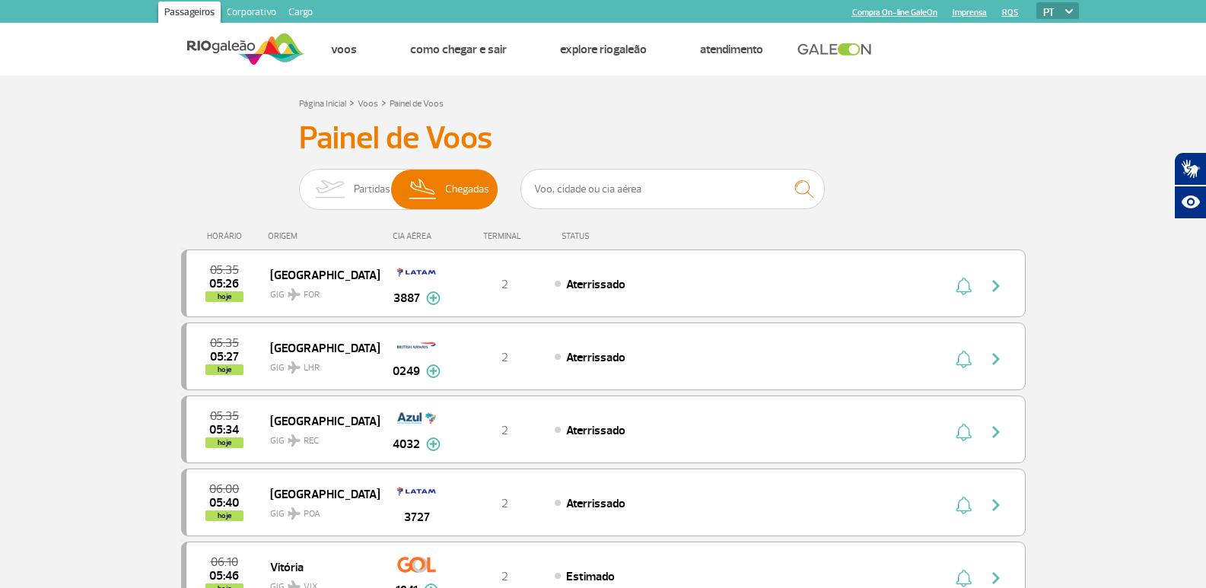
click at [299, 182] on input "Partidas Chegadas" at bounding box center [299, 182] width 0 height 0
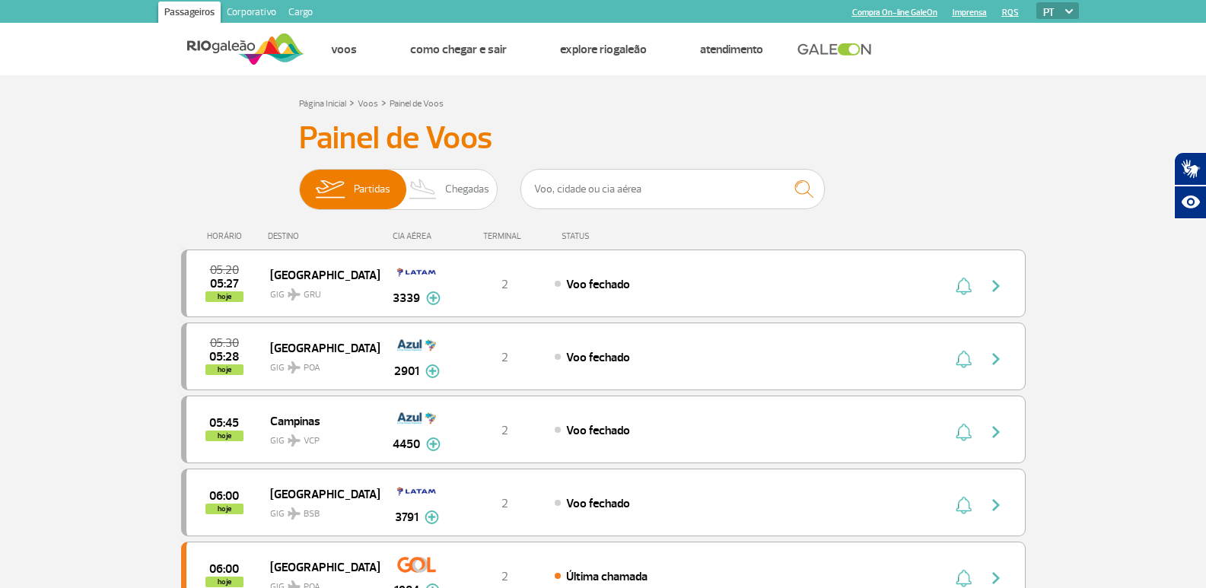
click at [299, 182] on input "Partidas Chegadas" at bounding box center [299, 182] width 0 height 0
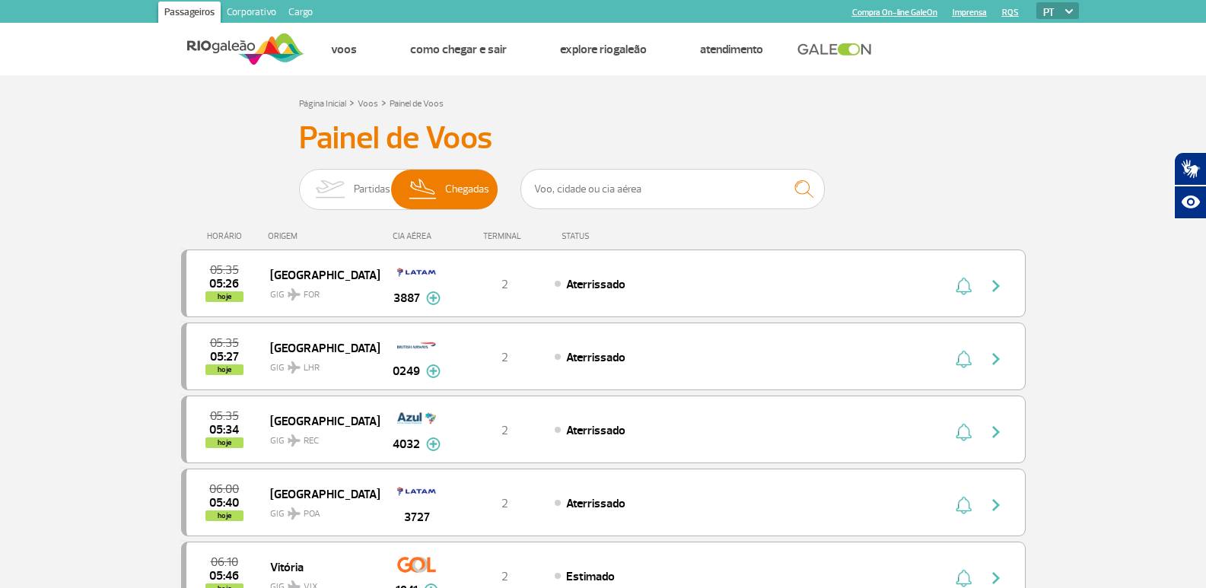
click at [299, 182] on input "Partidas Chegadas" at bounding box center [299, 182] width 0 height 0
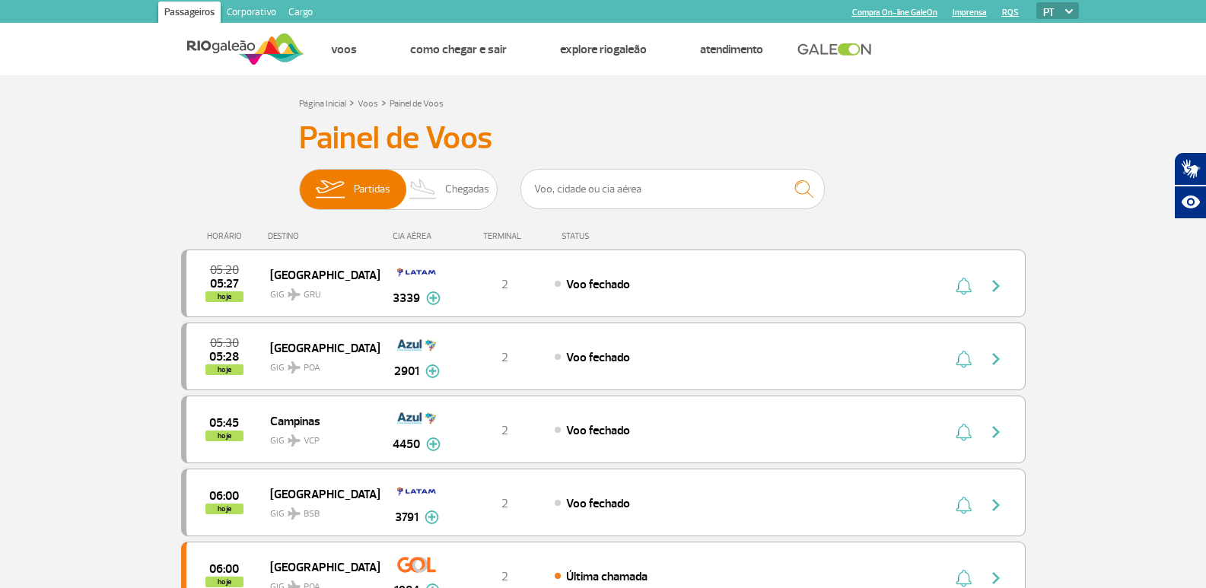
click at [299, 182] on input "Partidas Chegadas" at bounding box center [299, 182] width 0 height 0
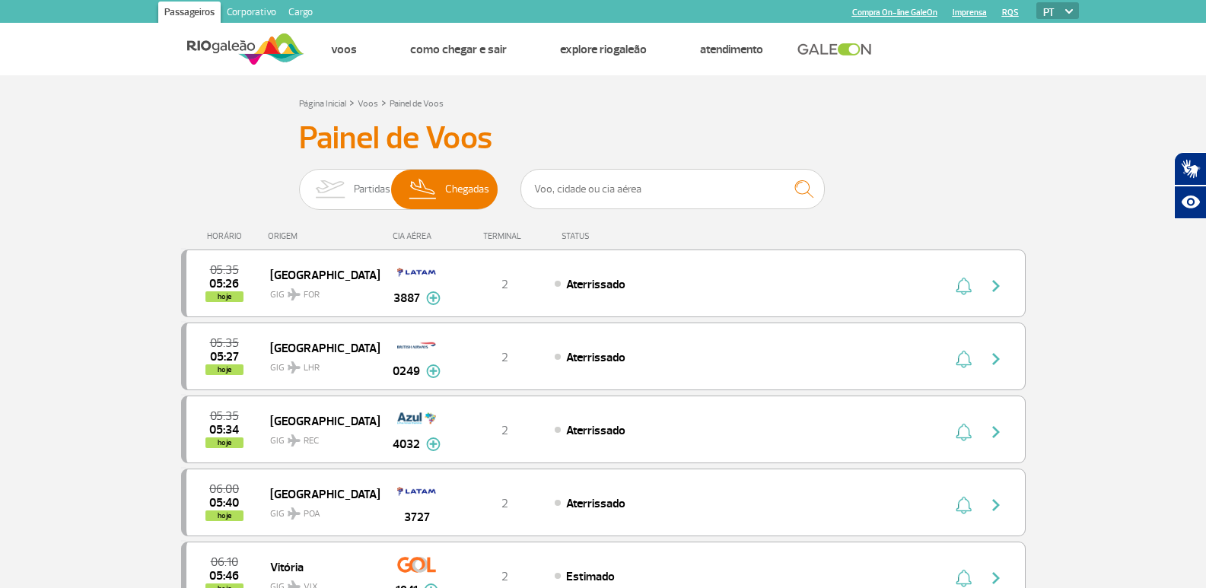
click at [299, 182] on input "Partidas Chegadas" at bounding box center [299, 182] width 0 height 0
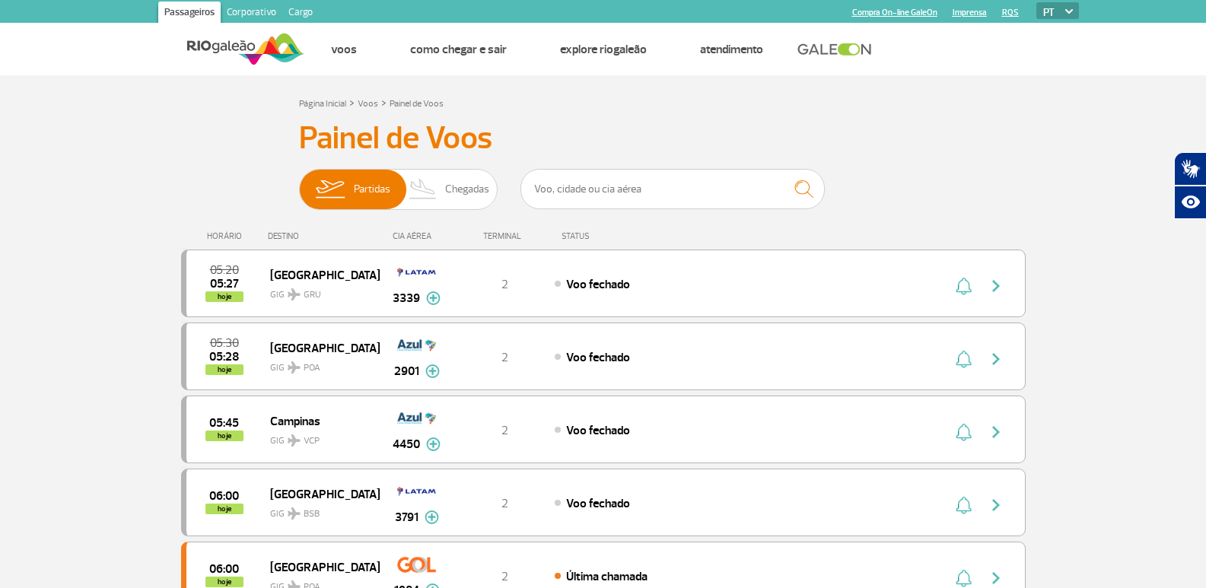
click at [299, 182] on input "Partidas Chegadas" at bounding box center [299, 182] width 0 height 0
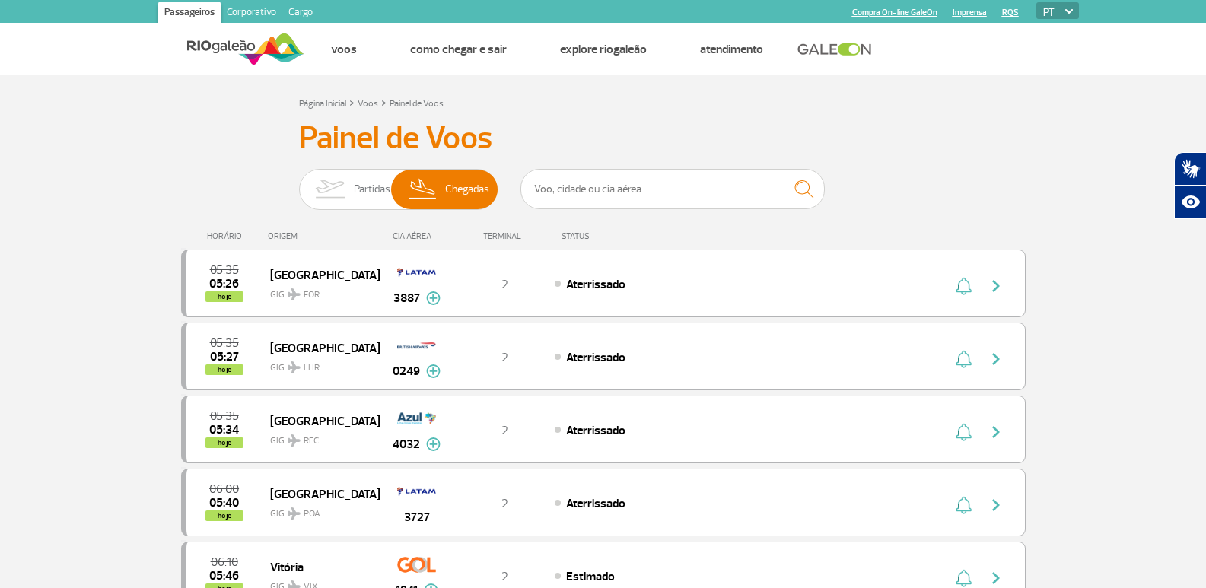
click at [299, 182] on input "Partidas Chegadas" at bounding box center [299, 182] width 0 height 0
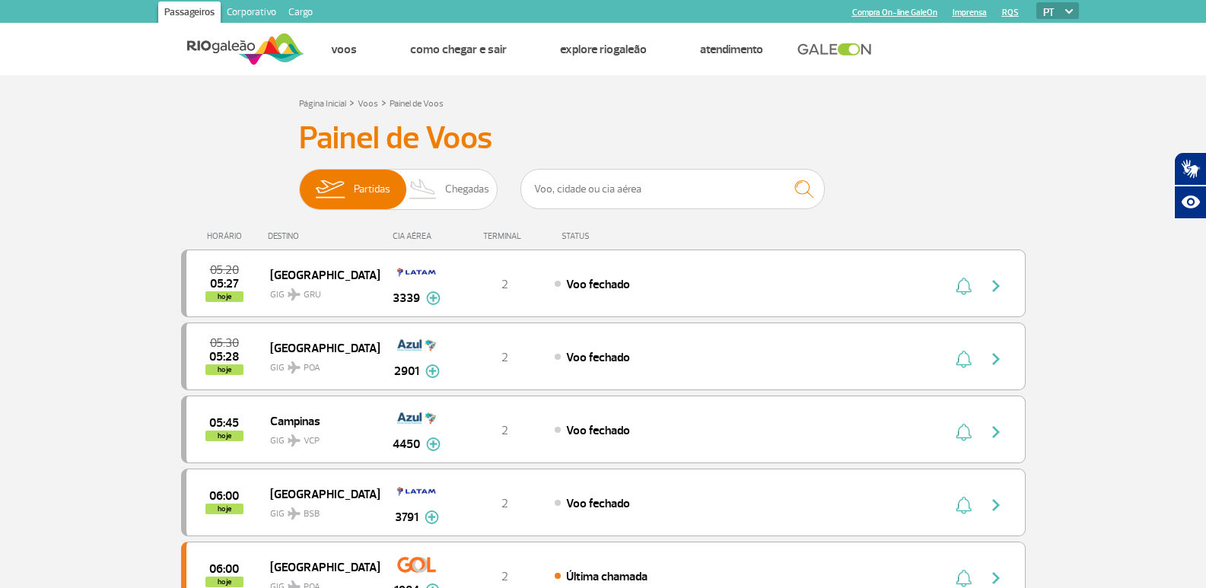
click at [299, 182] on input "Partidas Chegadas" at bounding box center [299, 182] width 0 height 0
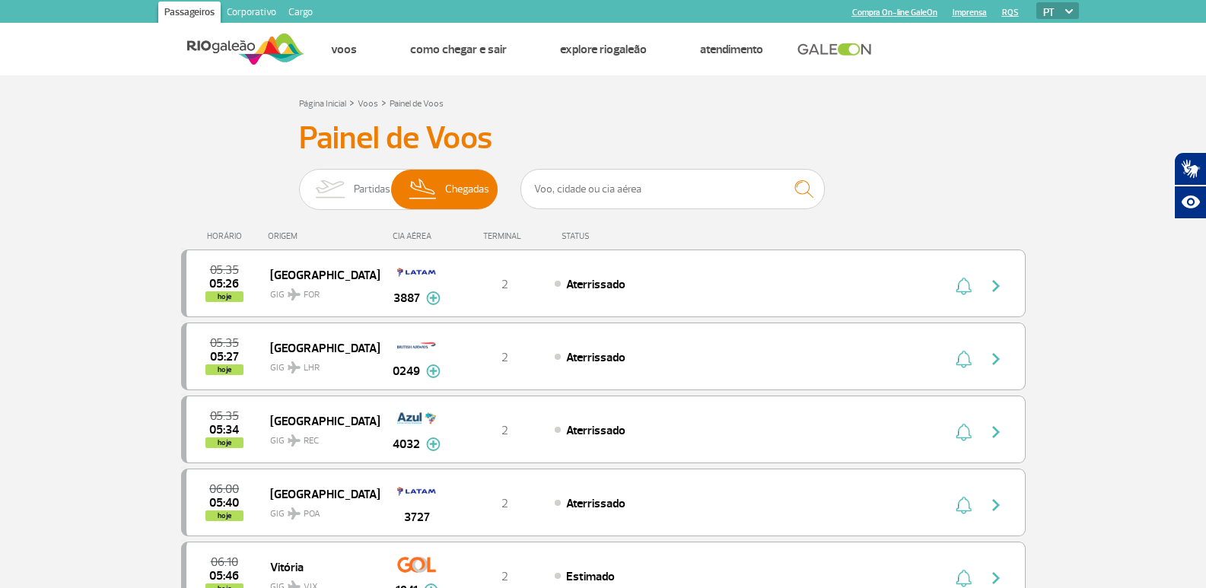
click at [299, 182] on input "Partidas Chegadas" at bounding box center [299, 182] width 0 height 0
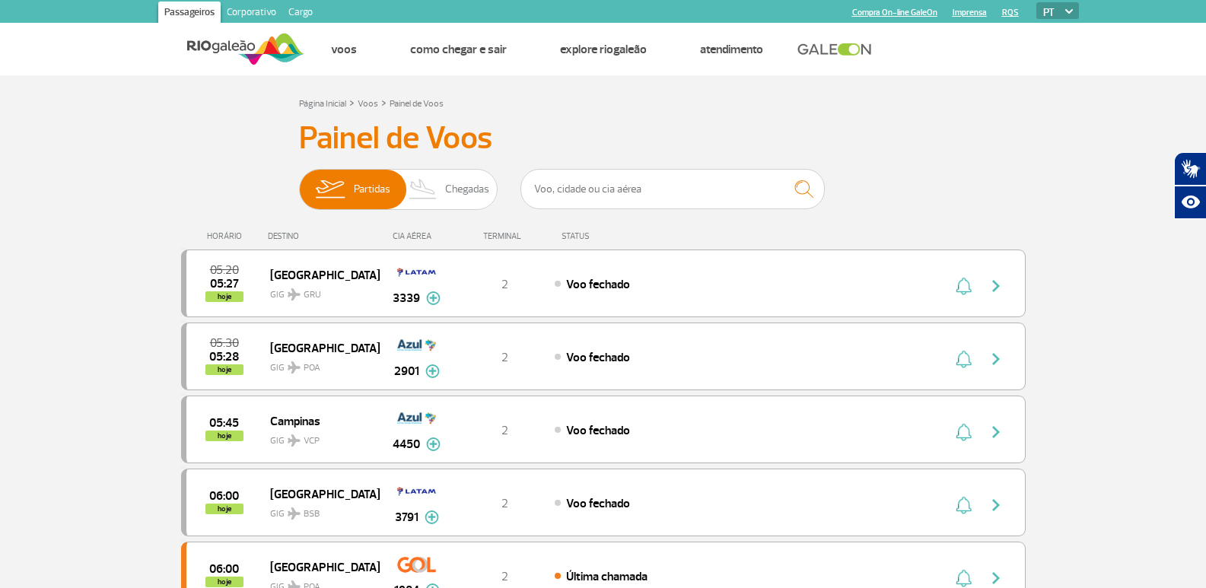
click at [299, 182] on input "Partidas Chegadas" at bounding box center [299, 182] width 0 height 0
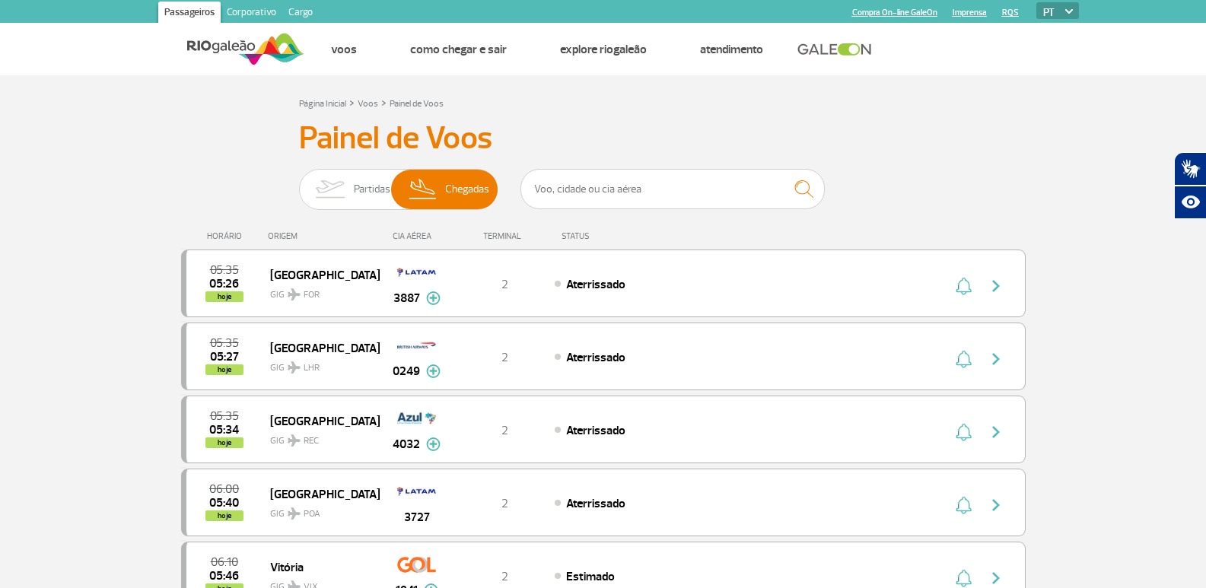
click at [299, 182] on input "Partidas Chegadas" at bounding box center [299, 182] width 0 height 0
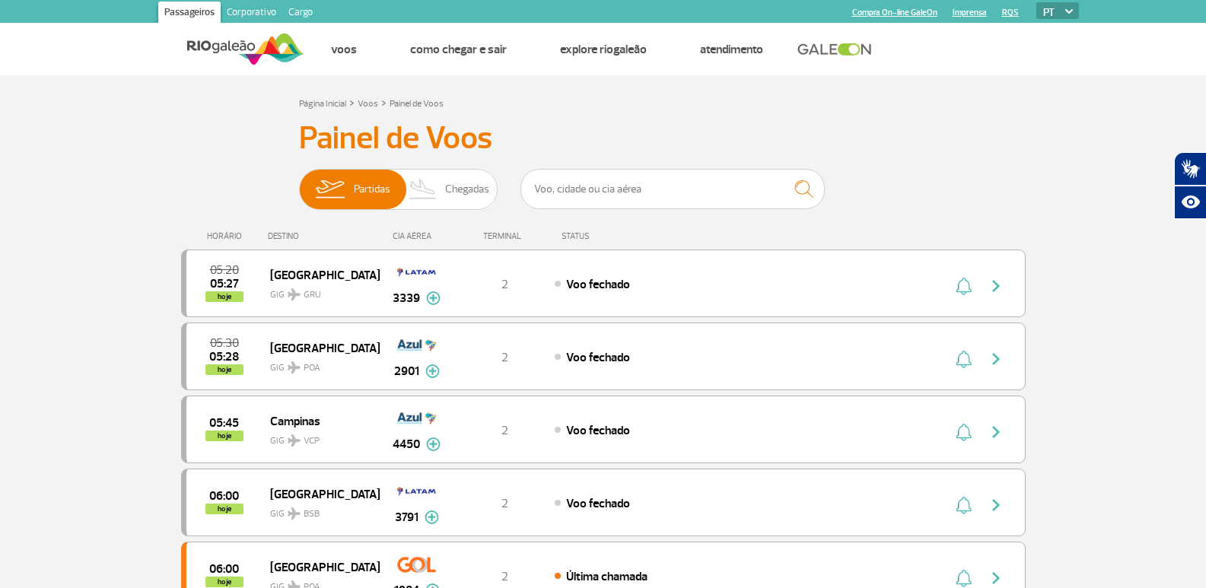
click at [299, 182] on input "Partidas Chegadas" at bounding box center [299, 182] width 0 height 0
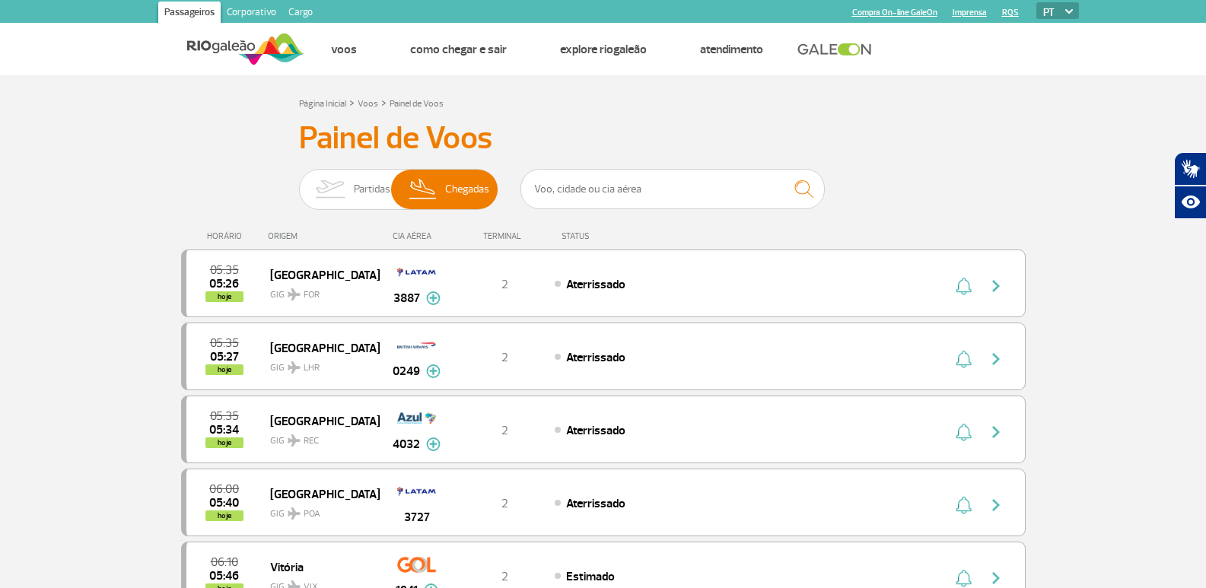
click at [299, 182] on input "Partidas Chegadas" at bounding box center [299, 182] width 0 height 0
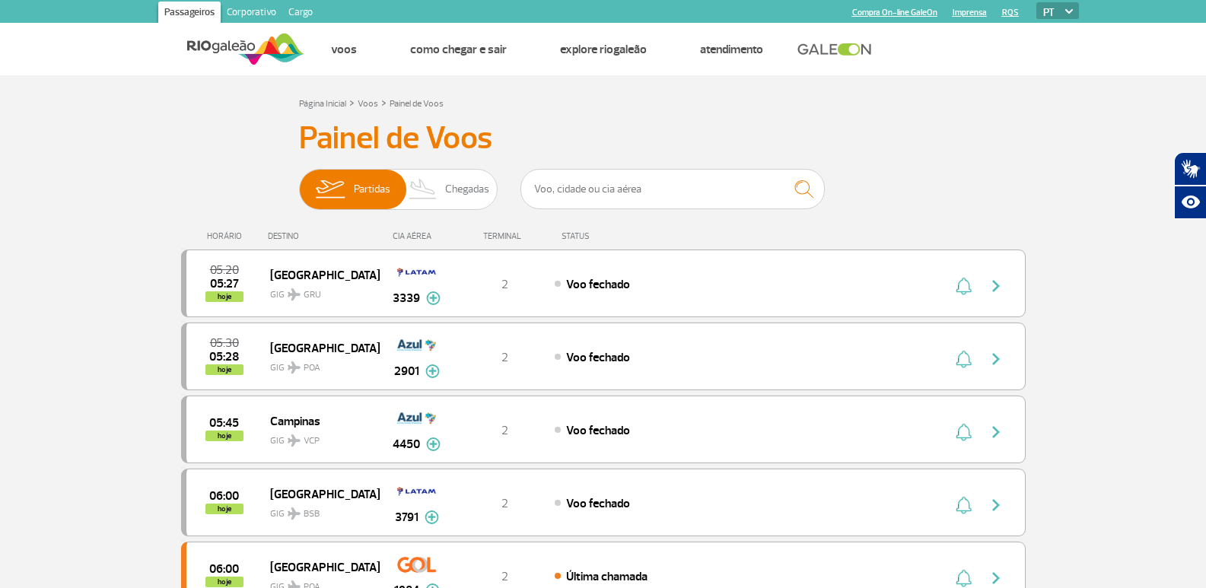
click at [299, 182] on input "Partidas Chegadas" at bounding box center [299, 182] width 0 height 0
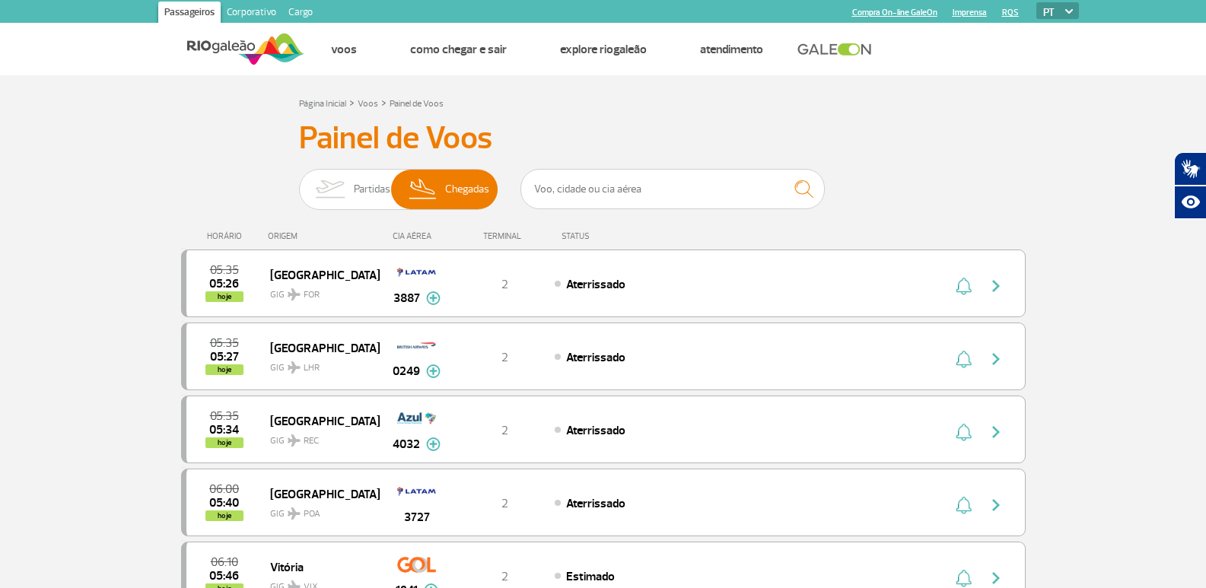
click at [299, 182] on input "Partidas Chegadas" at bounding box center [299, 182] width 0 height 0
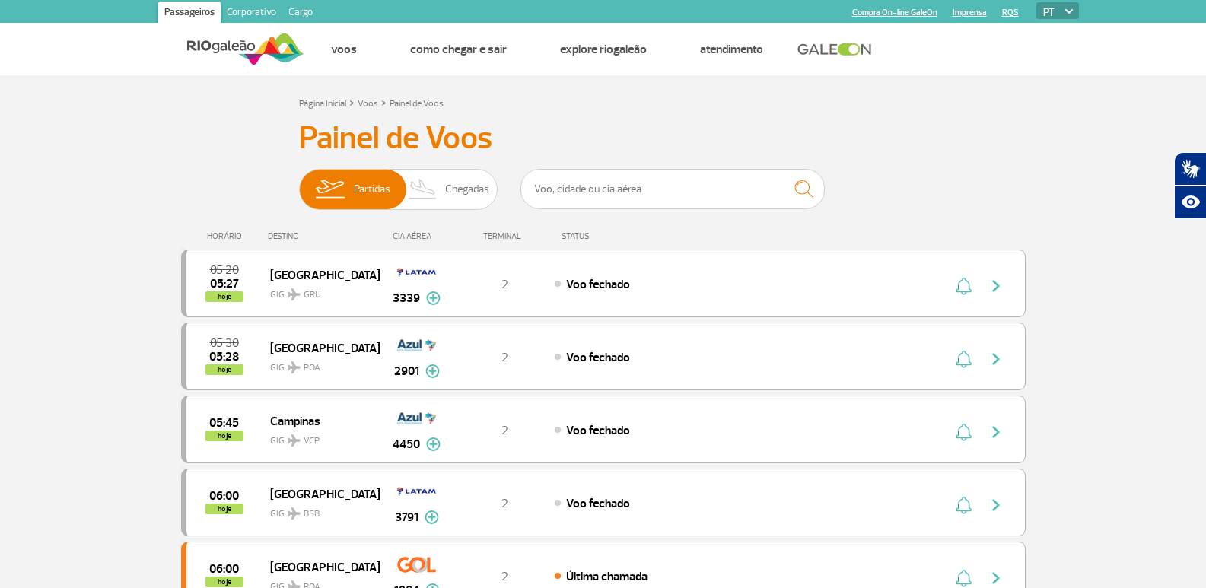
click at [299, 182] on input "Partidas Chegadas" at bounding box center [299, 182] width 0 height 0
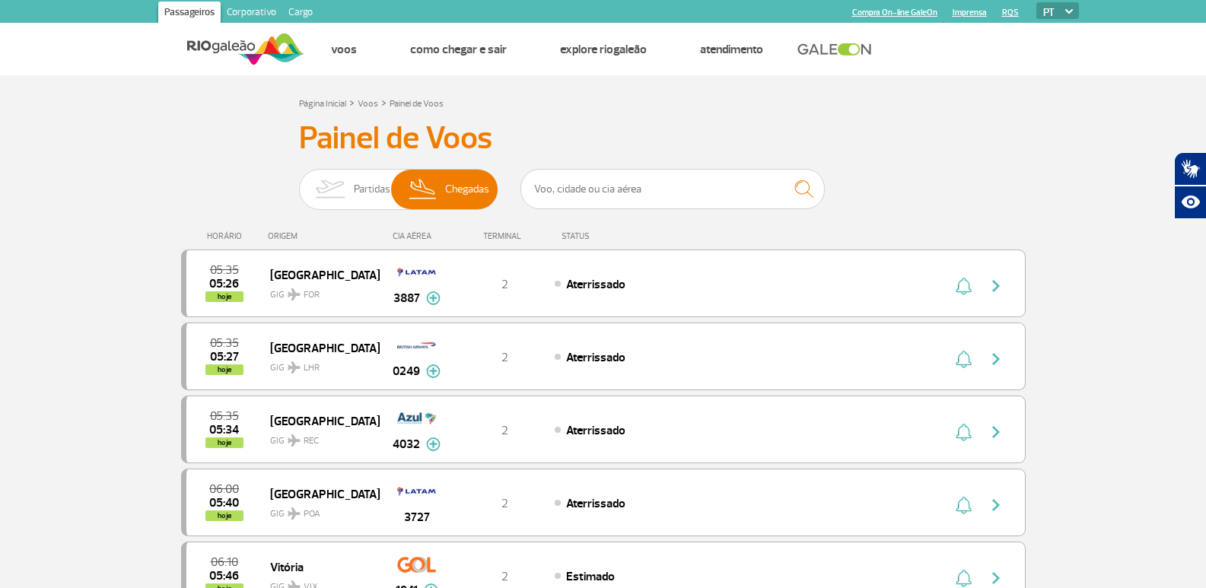
click at [299, 182] on input "Partidas Chegadas" at bounding box center [299, 182] width 0 height 0
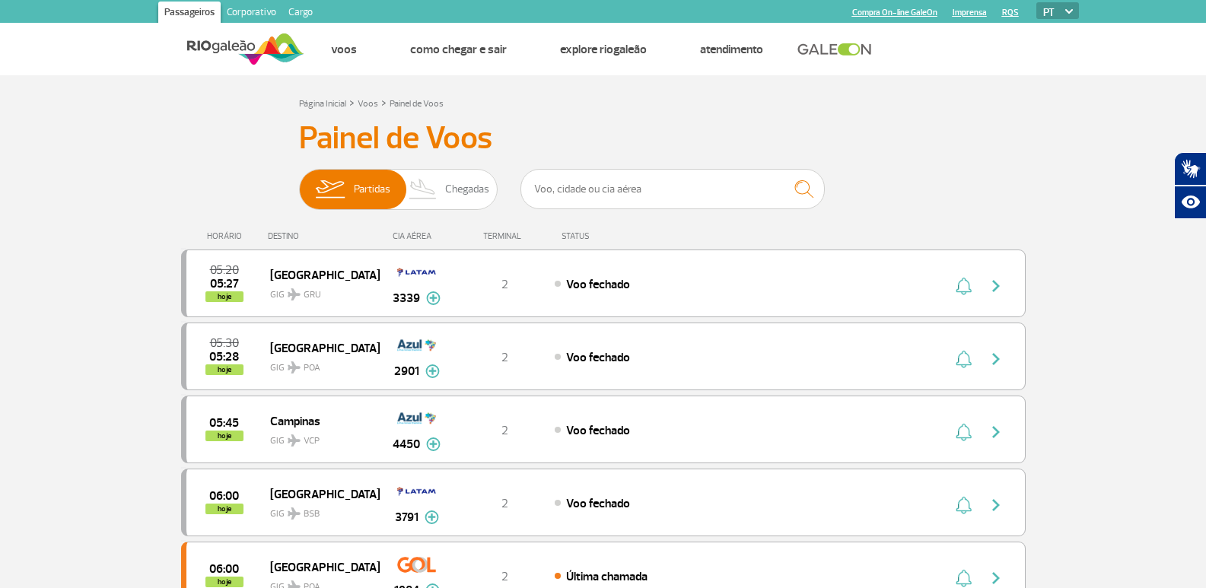
click at [299, 182] on input "Partidas Chegadas" at bounding box center [299, 182] width 0 height 0
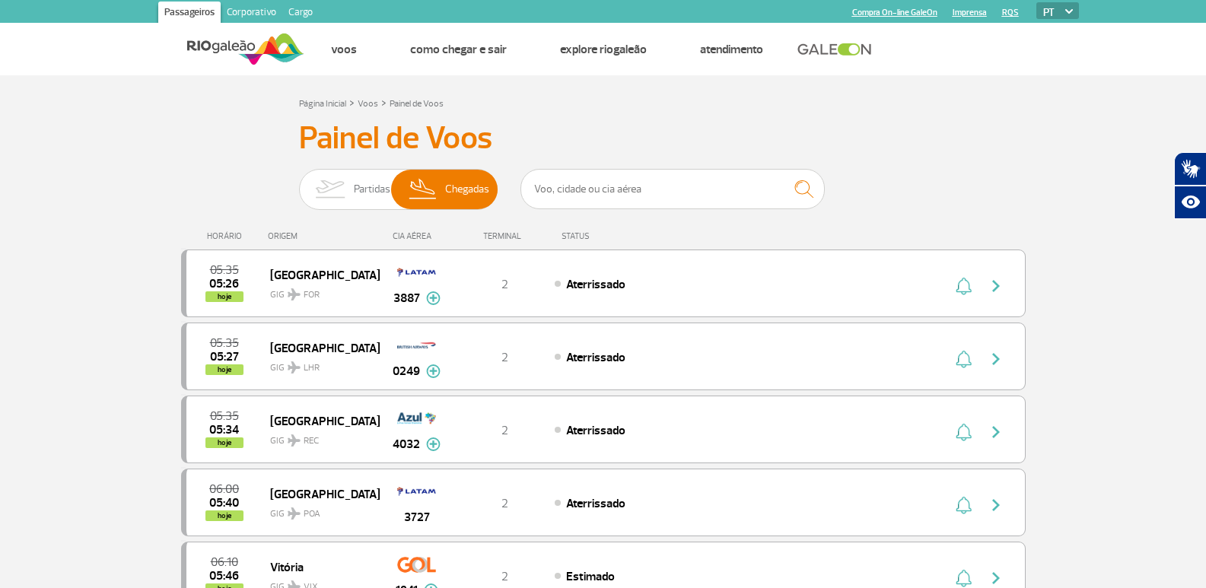
click at [299, 182] on input "Partidas Chegadas" at bounding box center [299, 182] width 0 height 0
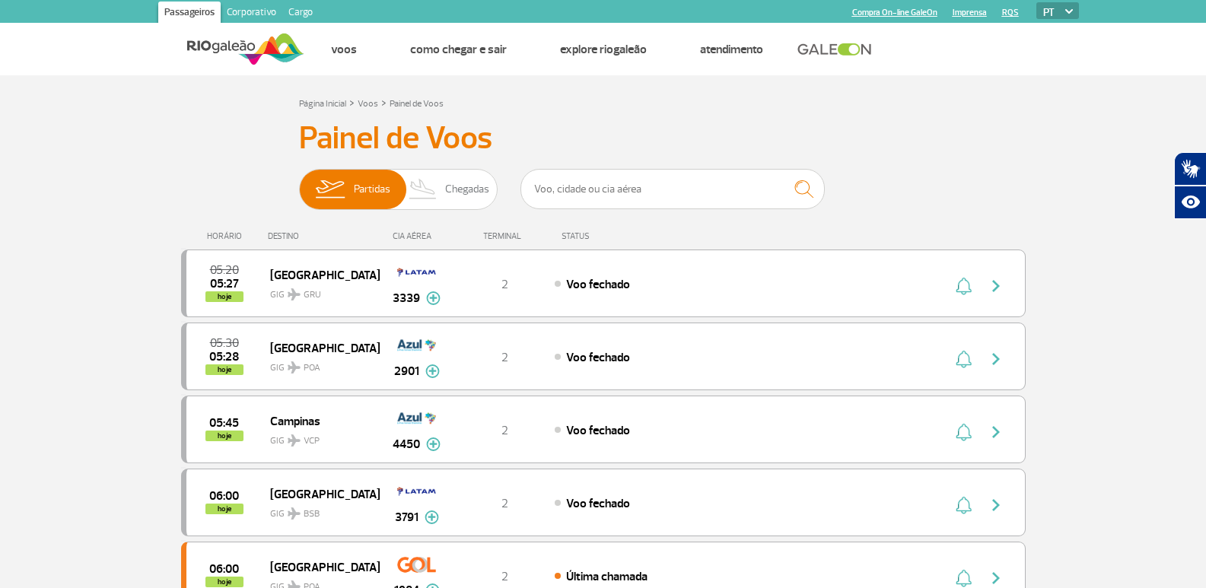
click at [299, 182] on input "Partidas Chegadas" at bounding box center [299, 182] width 0 height 0
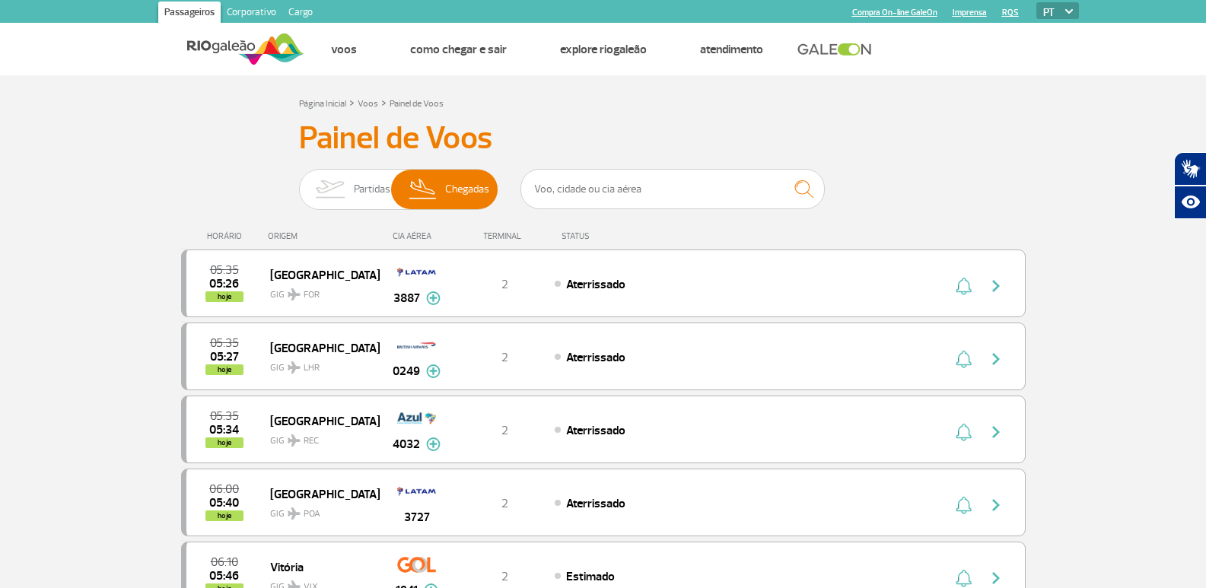
click at [299, 182] on input "Partidas Chegadas" at bounding box center [299, 182] width 0 height 0
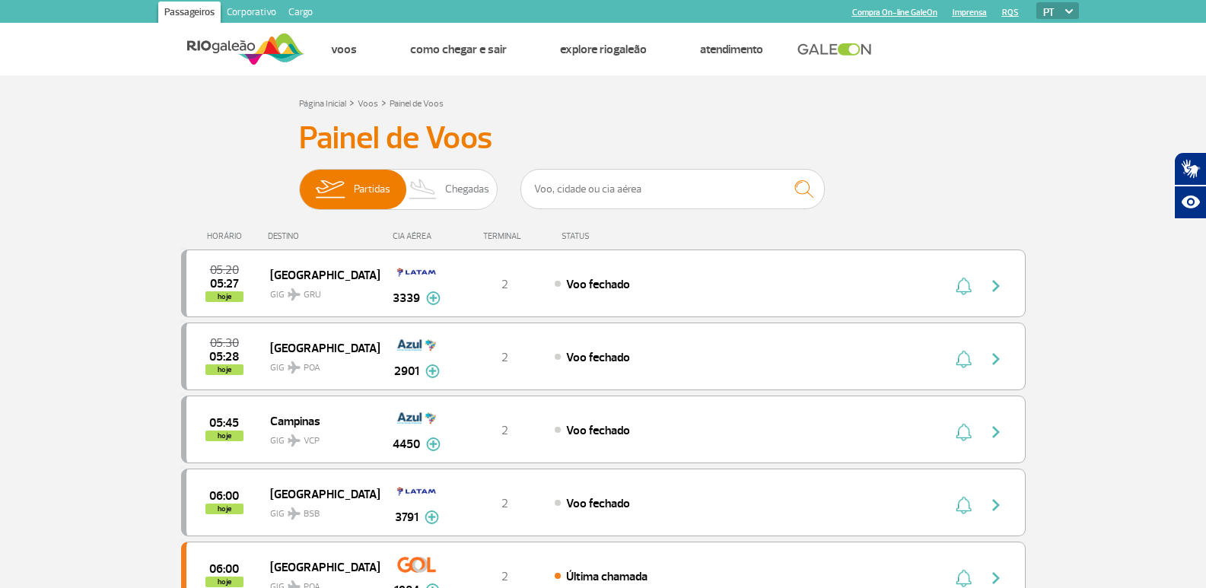
click at [299, 182] on input "Partidas Chegadas" at bounding box center [299, 182] width 0 height 0
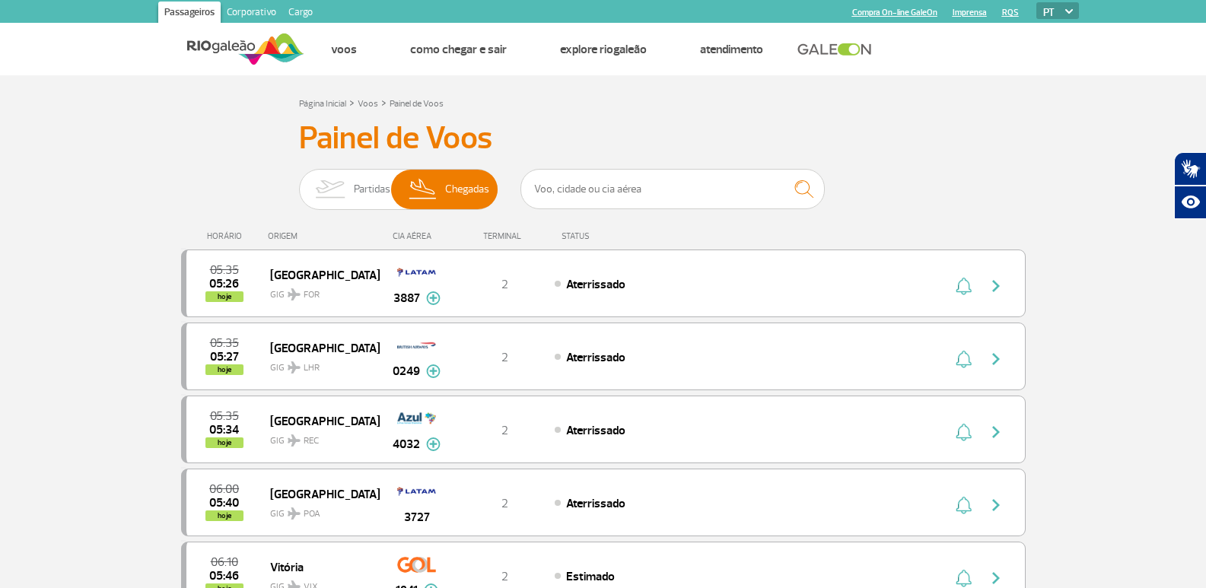
click at [299, 182] on input "Partidas Chegadas" at bounding box center [299, 182] width 0 height 0
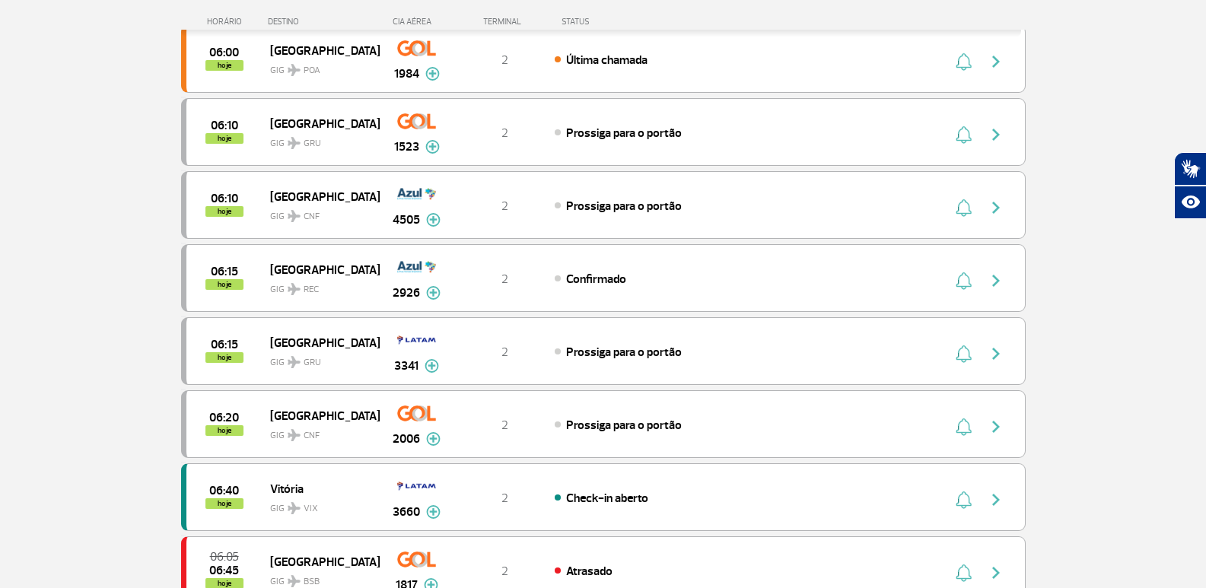
scroll to position [533, 0]
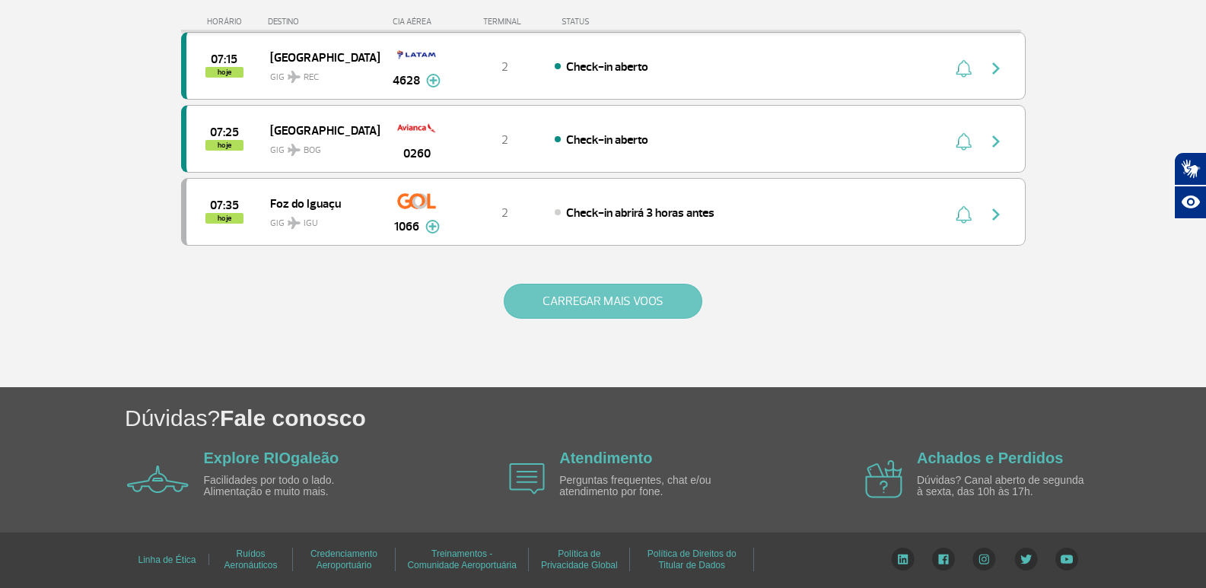
click at [615, 295] on button "CARREGAR MAIS VOOS" at bounding box center [603, 301] width 199 height 35
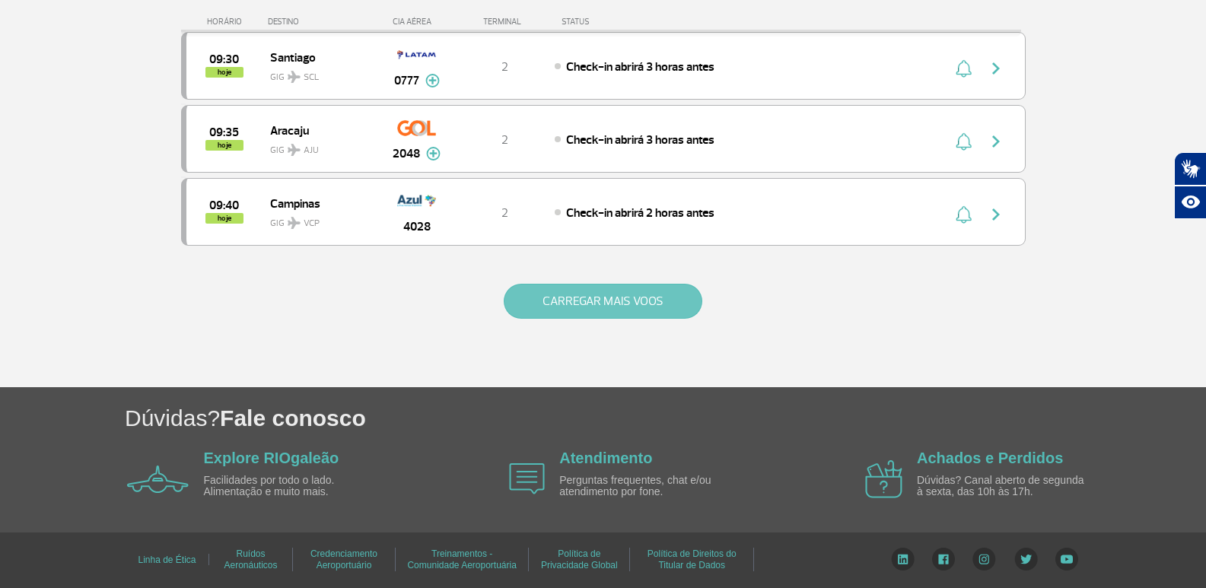
click at [616, 289] on button "CARREGAR MAIS VOOS" at bounding box center [603, 301] width 199 height 35
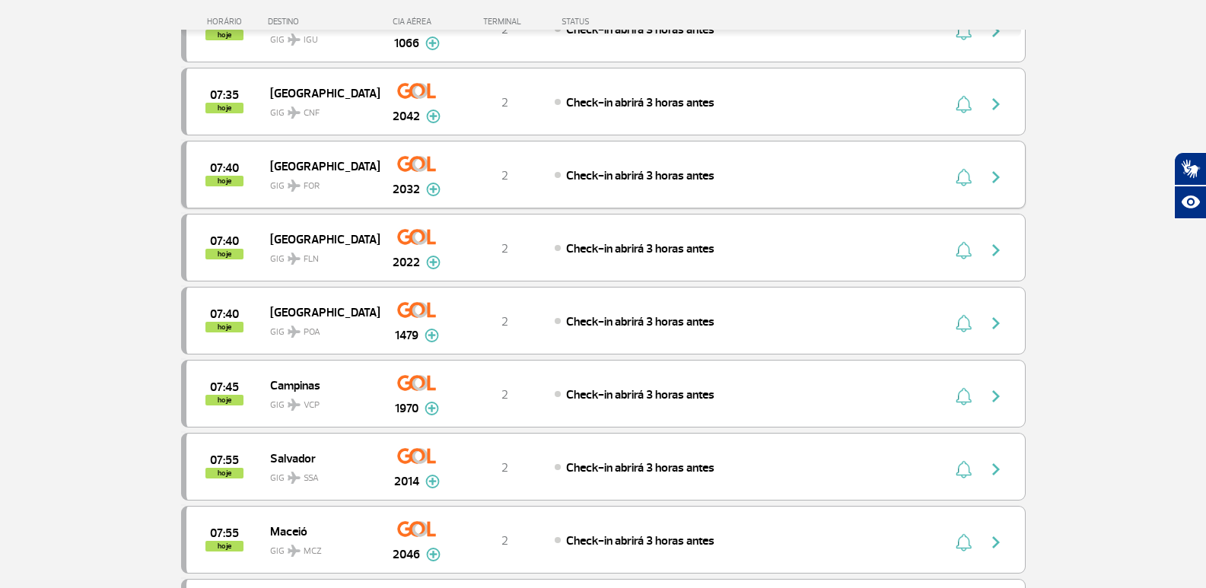
scroll to position [1717, 0]
